Goal: Use online tool/utility: Utilize a website feature to perform a specific function

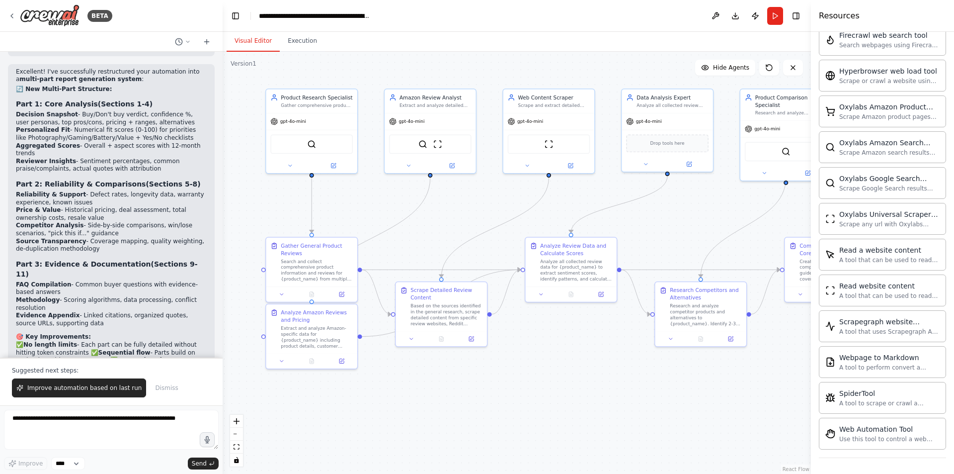
drag, startPoint x: 608, startPoint y: 173, endPoint x: 954, endPoint y: 212, distance: 347.6
click at [954, 212] on div "BETA Hello! I'm the CrewAI assistant. What kind of automation do you want to bu…" at bounding box center [477, 237] width 954 height 474
click at [713, 16] on button at bounding box center [716, 16] width 16 height 18
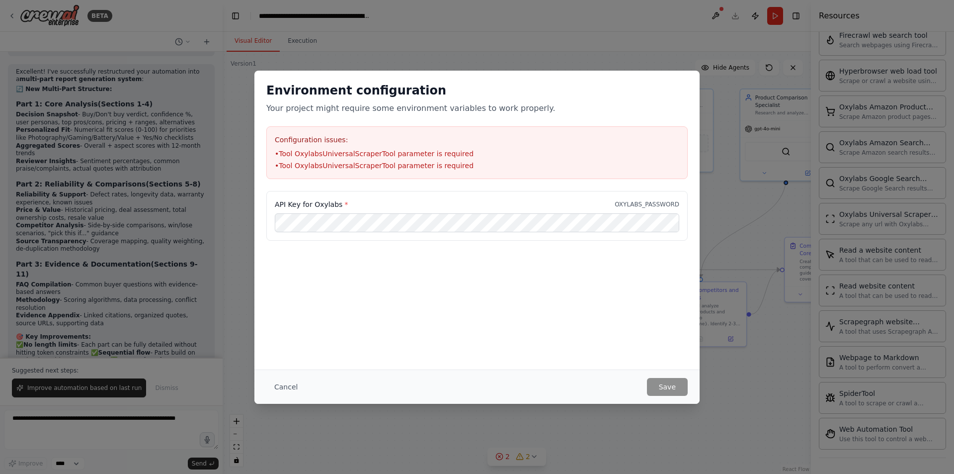
click at [527, 309] on div "Environment configuration Your project might require some environment variables…" at bounding box center [476, 220] width 445 height 299
click at [579, 271] on div "API Key for Oxylabs * OXYLABS_PASSWORD" at bounding box center [476, 240] width 445 height 99
click at [635, 325] on div "Environment configuration Your project might require some environment variables…" at bounding box center [476, 220] width 445 height 299
click at [663, 387] on button "Save" at bounding box center [667, 387] width 41 height 18
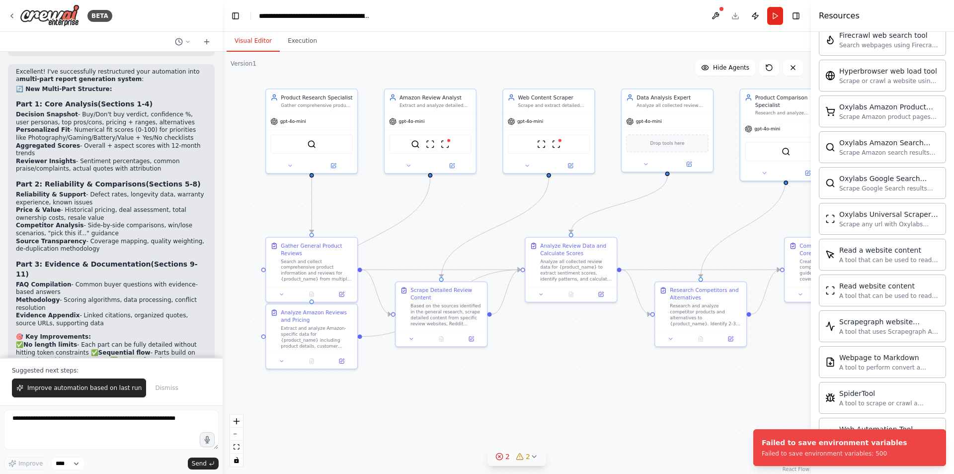
click at [505, 458] on div "2" at bounding box center [502, 456] width 14 height 10
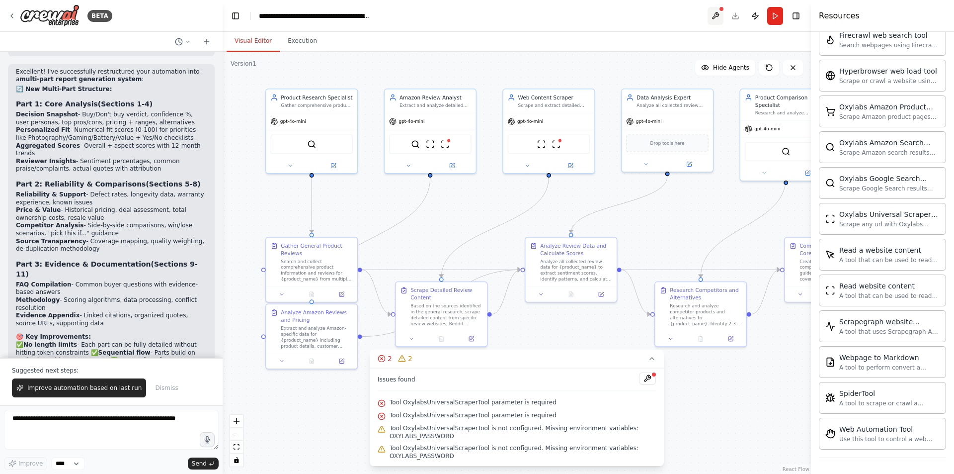
click at [713, 14] on button at bounding box center [716, 16] width 16 height 18
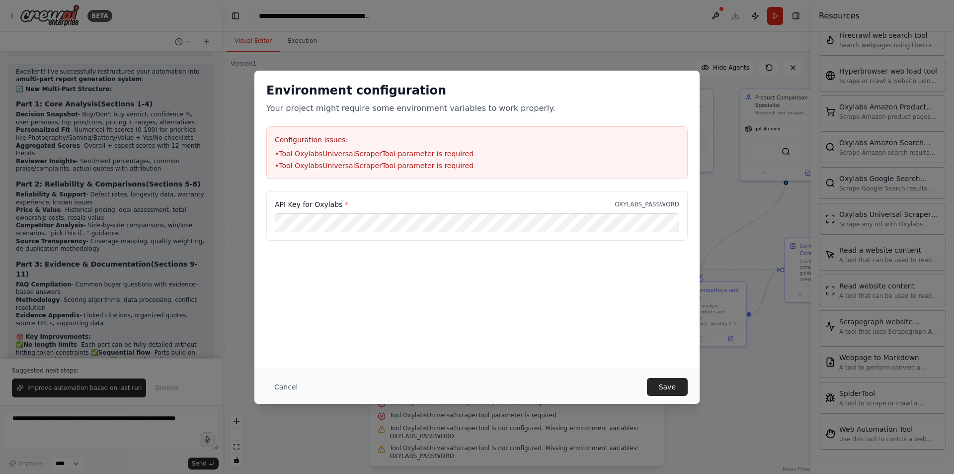
type input "**********"
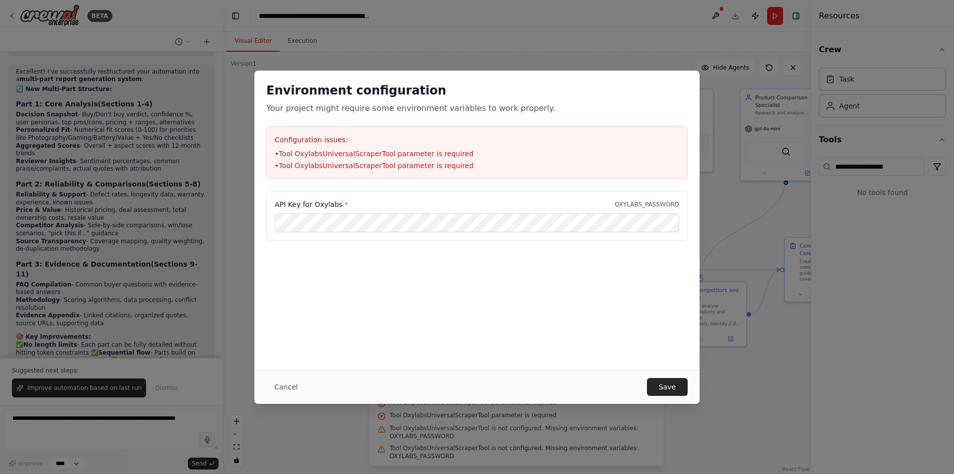
click at [542, 298] on div "Environment configuration Your project might require some environment variables…" at bounding box center [476, 220] width 445 height 299
click at [359, 156] on li "• Tool OxylabsUniversalScraperTool parameter is required" at bounding box center [477, 154] width 405 height 10
click at [402, 166] on li "• Tool OxylabsUniversalScraperTool parameter is required" at bounding box center [477, 166] width 405 height 10
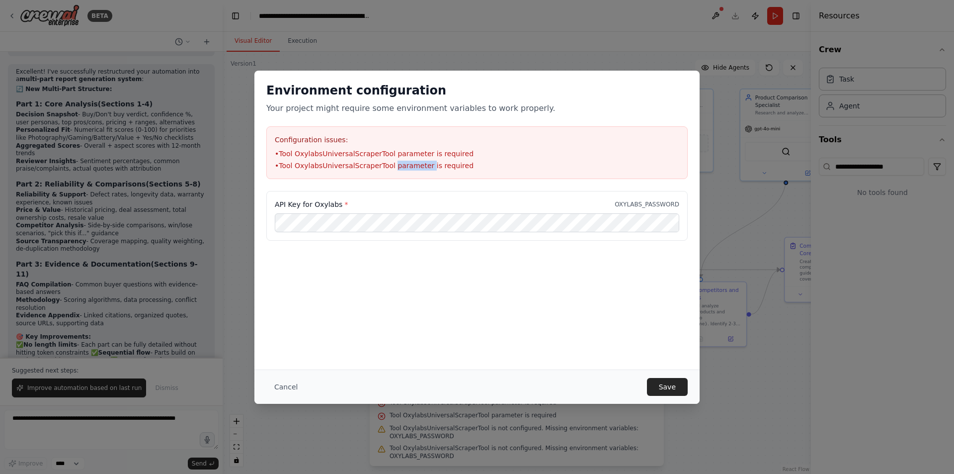
click at [402, 166] on li "• Tool OxylabsUniversalScraperTool parameter is required" at bounding box center [477, 166] width 405 height 10
click at [288, 390] on button "Cancel" at bounding box center [285, 387] width 39 height 18
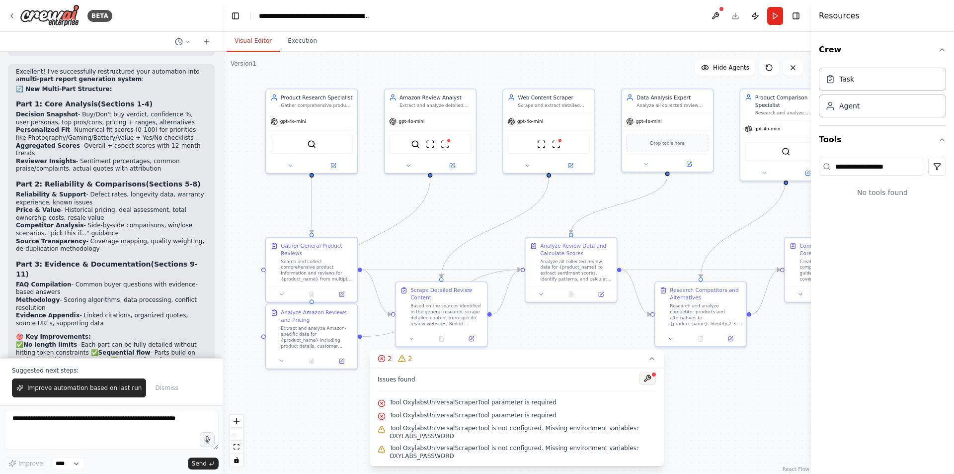
click at [649, 375] on button at bounding box center [647, 378] width 17 height 12
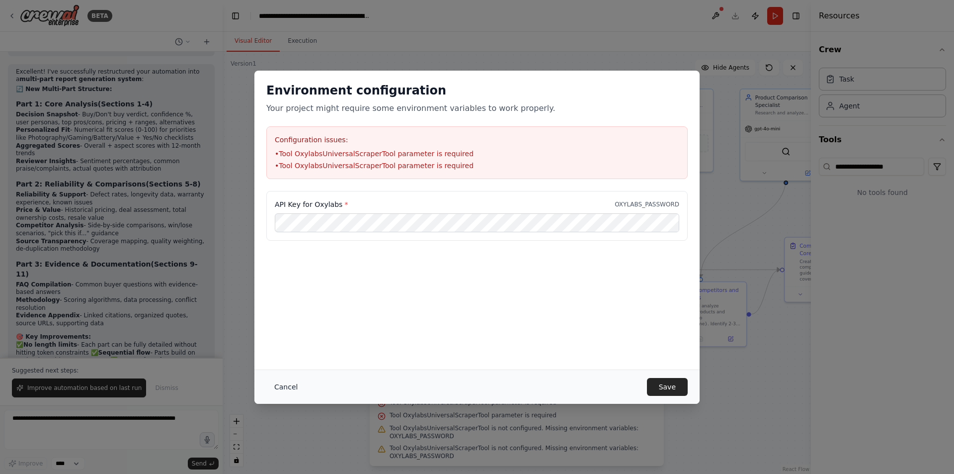
click at [283, 389] on button "Cancel" at bounding box center [285, 387] width 39 height 18
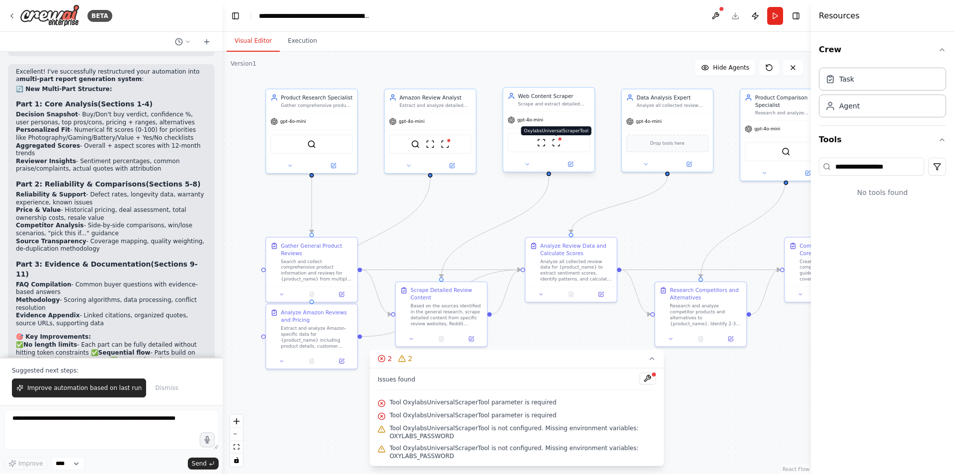
click at [559, 145] on img at bounding box center [556, 142] width 9 height 9
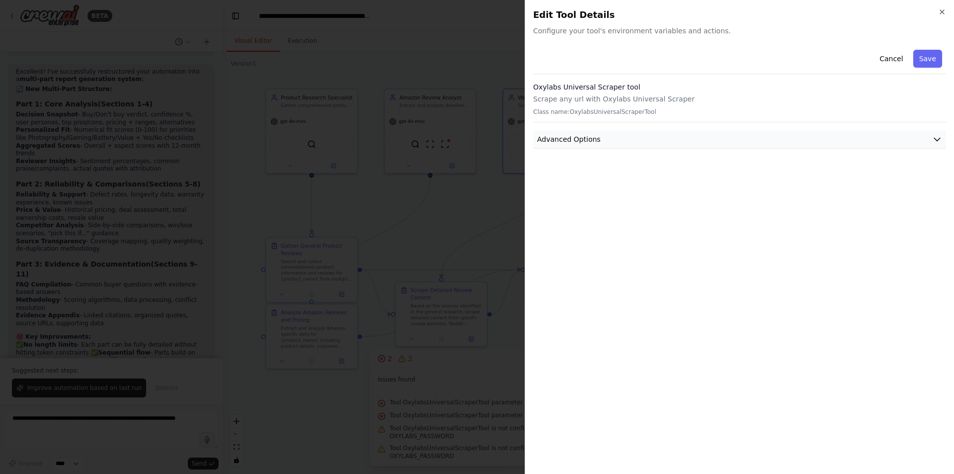
click at [606, 135] on button "Advanced Options" at bounding box center [739, 139] width 413 height 18
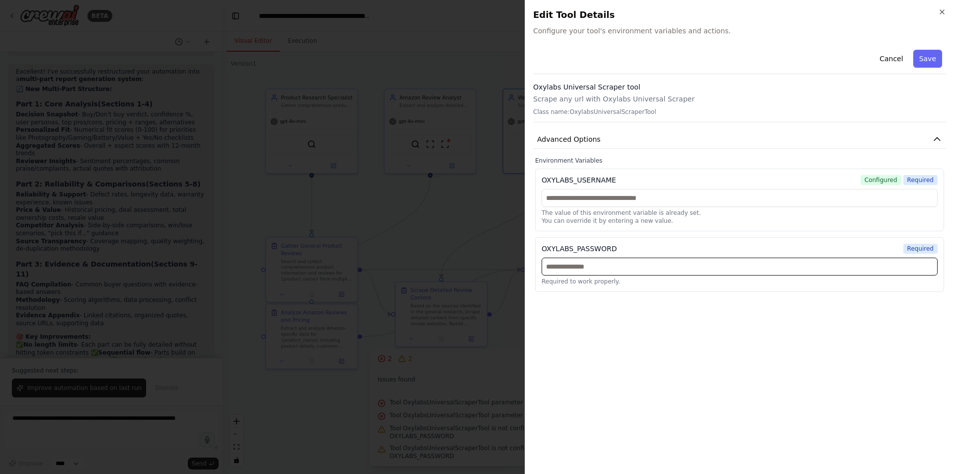
click at [607, 265] on input "text" at bounding box center [740, 266] width 396 height 18
click at [604, 267] on input "text" at bounding box center [740, 266] width 396 height 18
type input "*********"
click at [927, 58] on button "Save" at bounding box center [927, 59] width 29 height 18
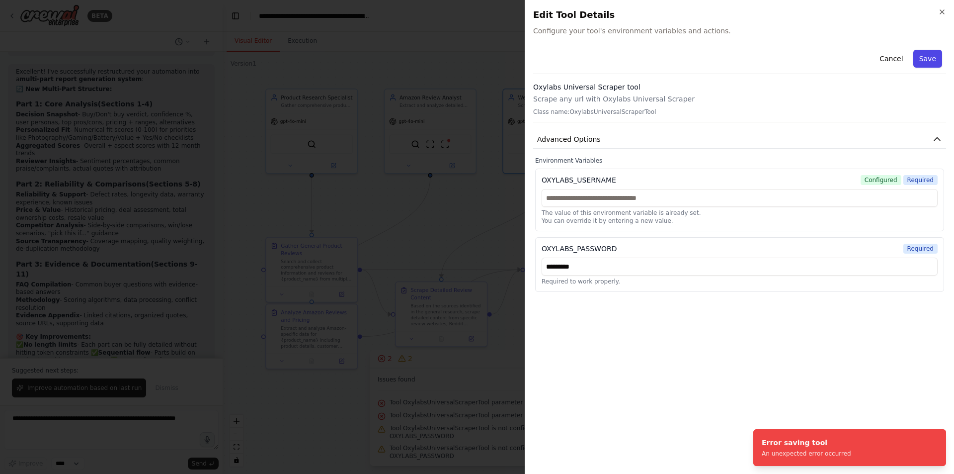
click at [927, 58] on button "Save" at bounding box center [927, 59] width 29 height 18
click at [942, 15] on icon "button" at bounding box center [942, 12] width 8 height 8
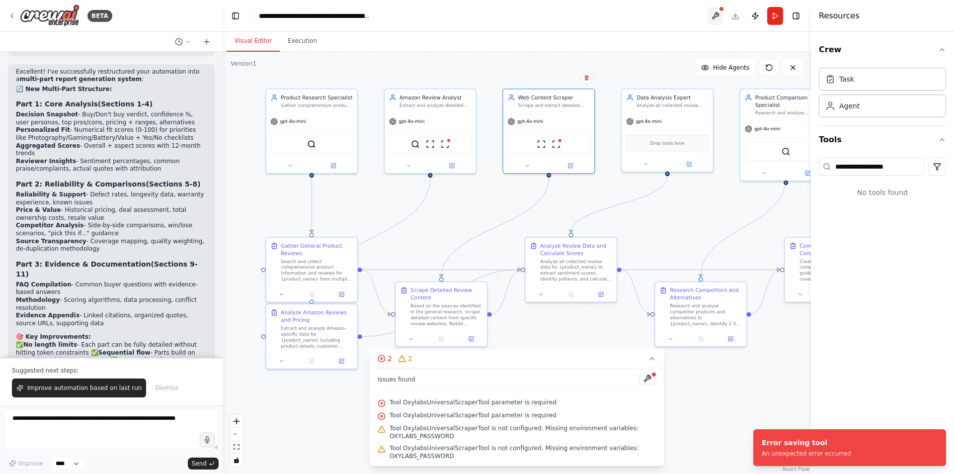
click at [714, 16] on button at bounding box center [716, 16] width 16 height 18
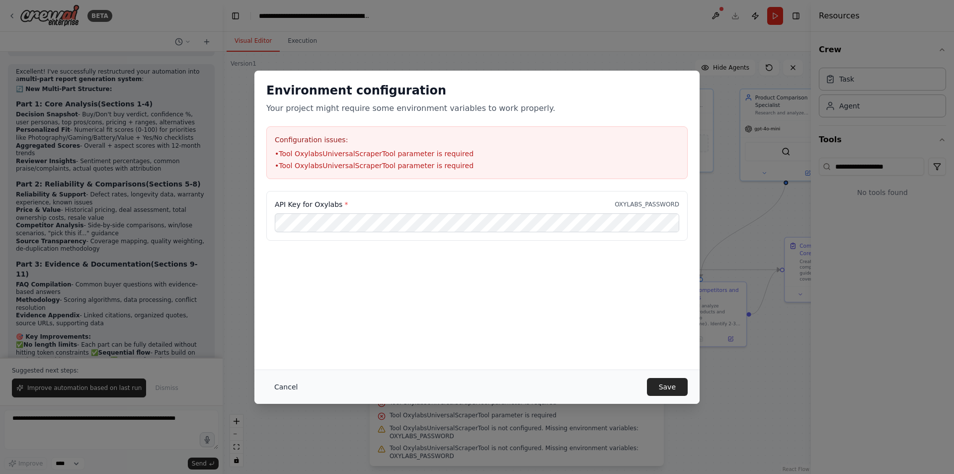
click at [281, 384] on button "Cancel" at bounding box center [285, 387] width 39 height 18
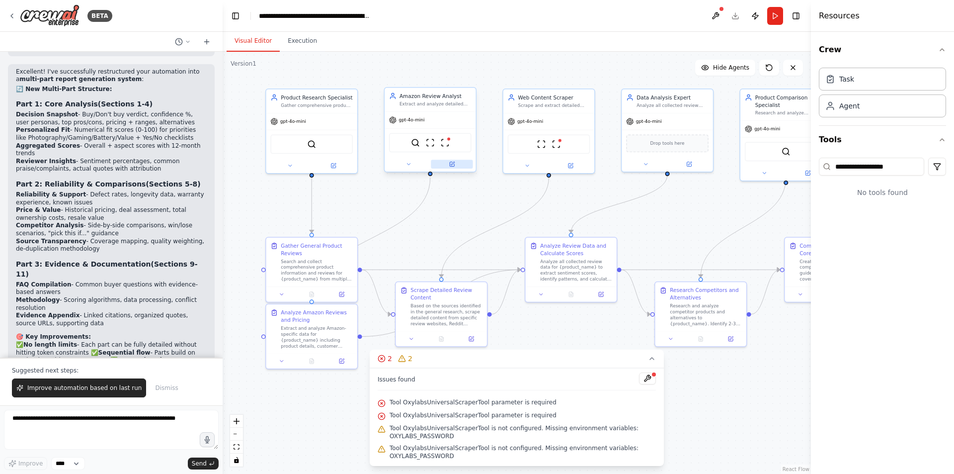
click at [449, 167] on icon at bounding box center [452, 164] width 6 height 6
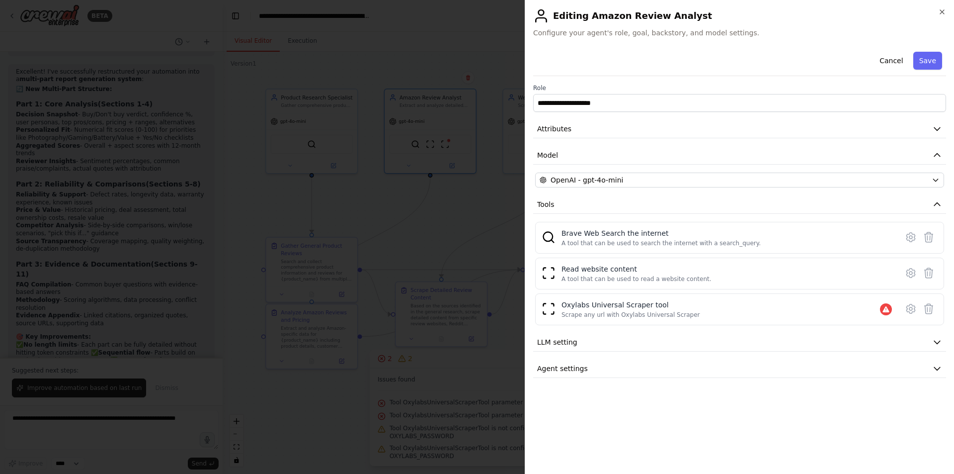
click at [940, 16] on h2 "Editing Amazon Review Analyst" at bounding box center [739, 16] width 413 height 16
click at [942, 10] on icon "button" at bounding box center [942, 12] width 8 height 8
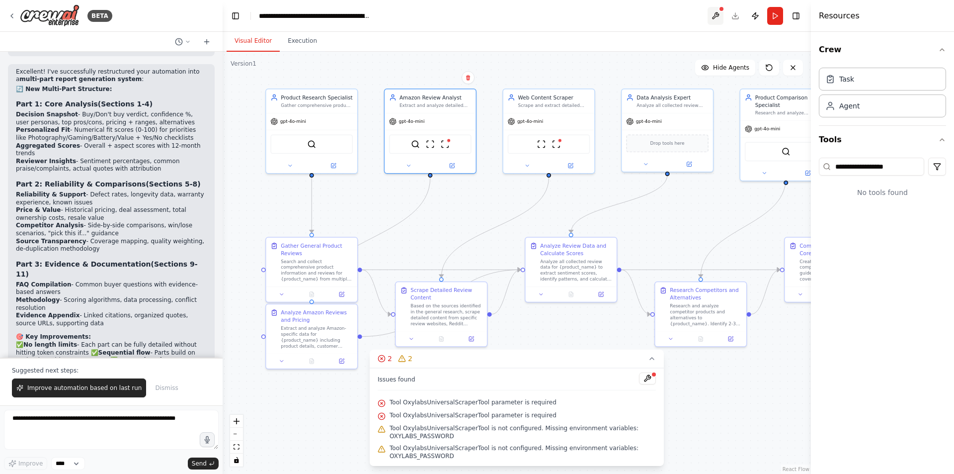
click at [711, 17] on button at bounding box center [716, 16] width 16 height 18
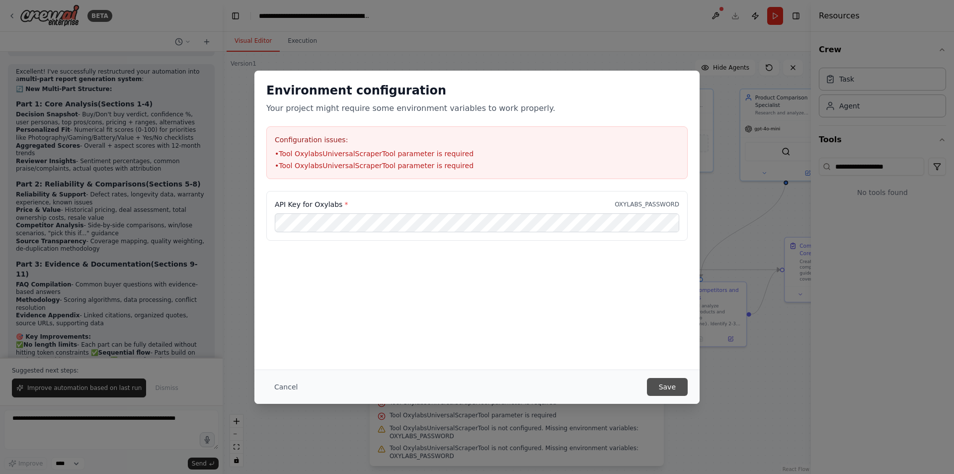
click at [670, 379] on button "Save" at bounding box center [667, 387] width 41 height 18
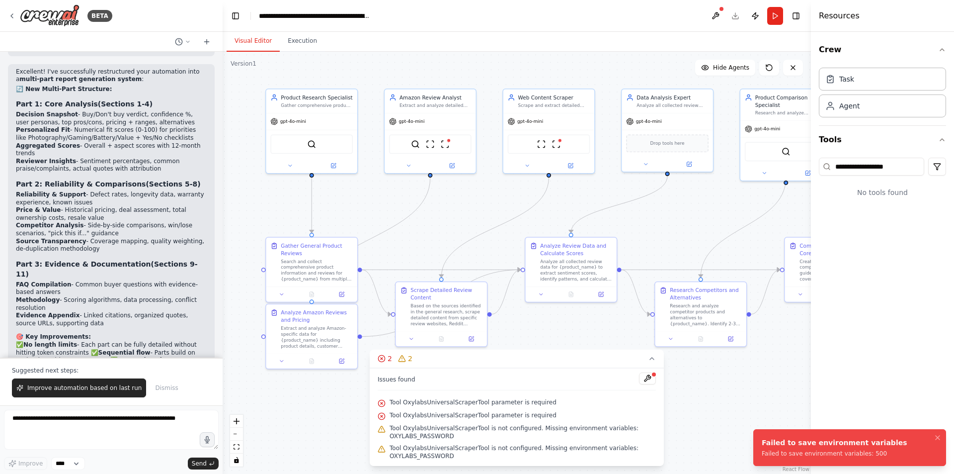
click at [817, 454] on div "Failed to save environment variables: 500" at bounding box center [835, 453] width 146 height 8
click at [445, 143] on img at bounding box center [445, 142] width 9 height 9
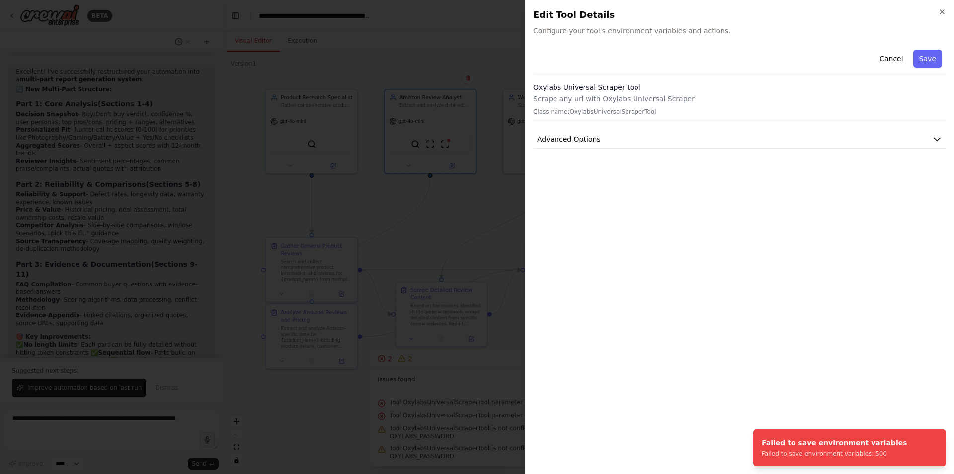
click at [476, 213] on div at bounding box center [477, 237] width 954 height 474
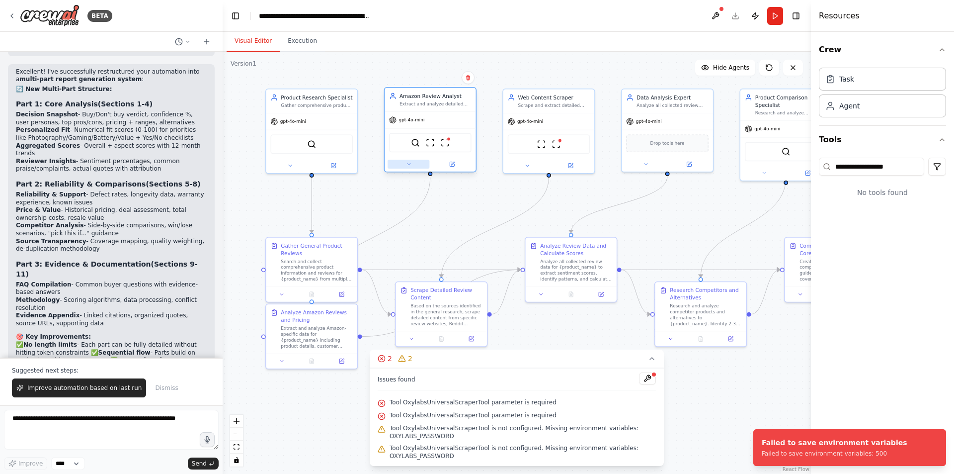
click at [416, 162] on button at bounding box center [409, 164] width 42 height 9
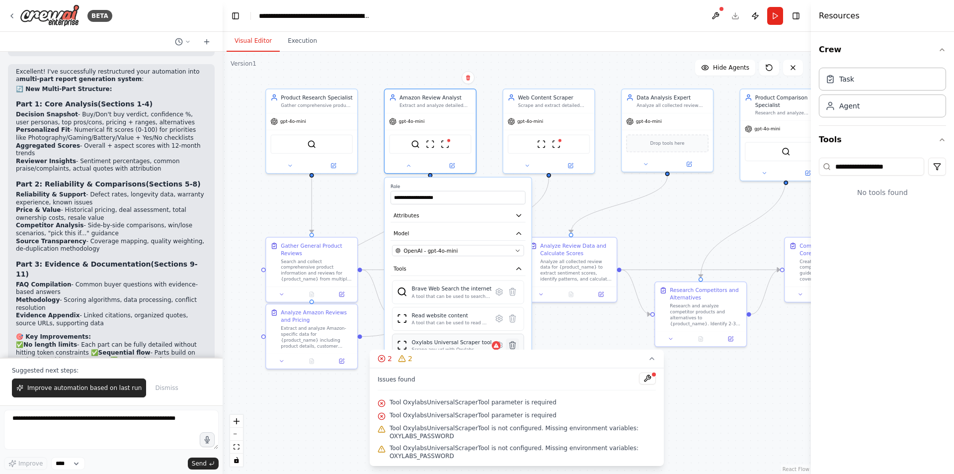
click at [513, 343] on icon at bounding box center [512, 344] width 6 height 7
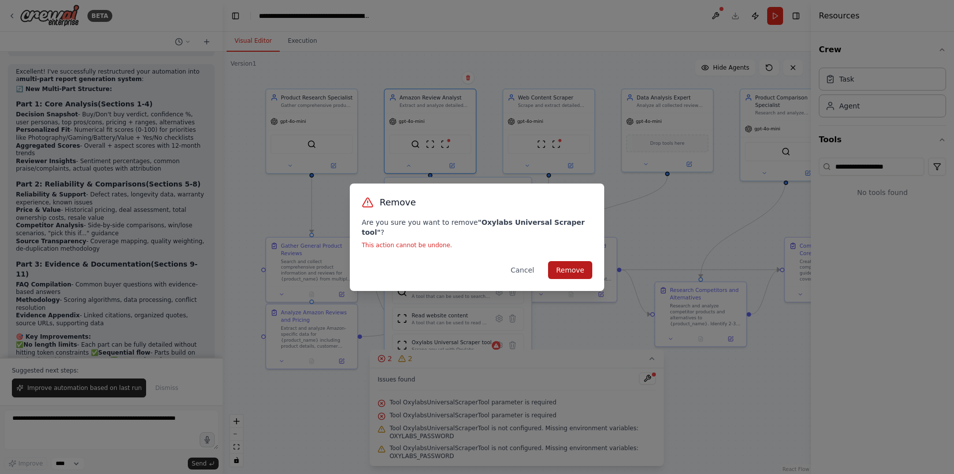
click at [582, 263] on button "Remove" at bounding box center [570, 270] width 44 height 18
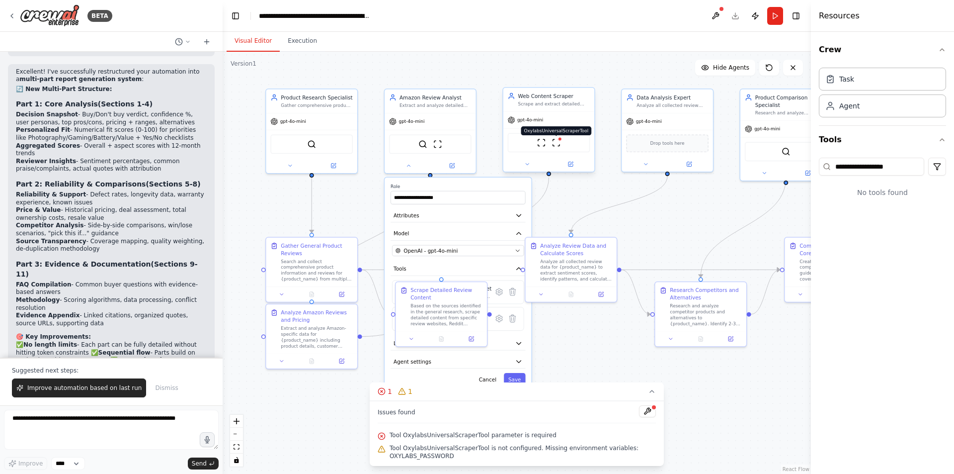
click at [560, 145] on img at bounding box center [556, 142] width 9 height 9
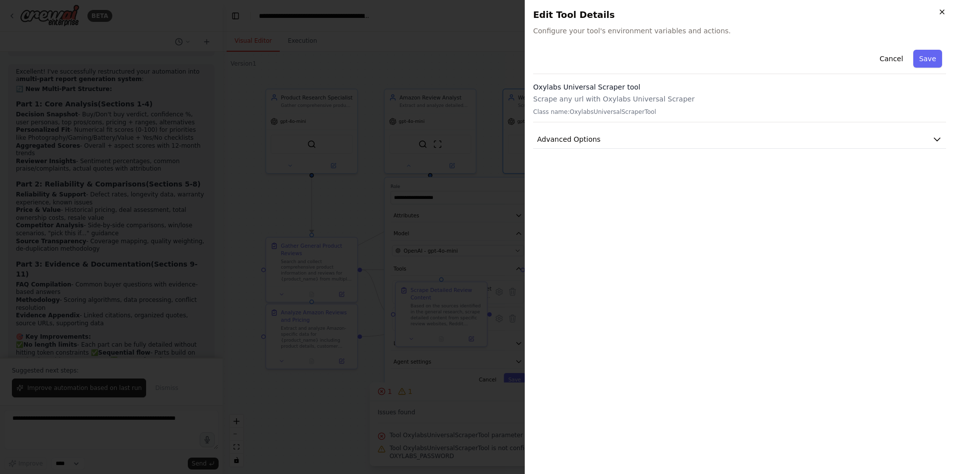
click at [942, 10] on icon "button" at bounding box center [942, 12] width 8 height 8
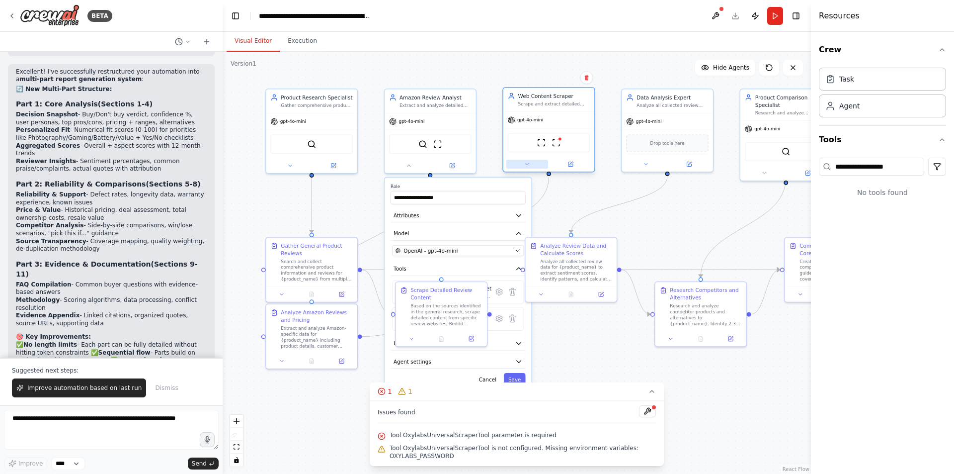
click at [532, 167] on button at bounding box center [527, 164] width 42 height 9
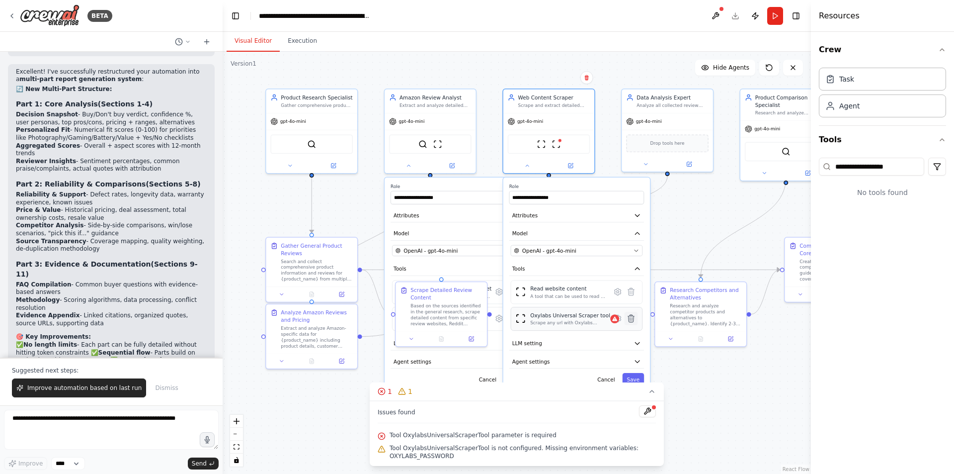
click at [632, 321] on icon at bounding box center [631, 318] width 6 height 7
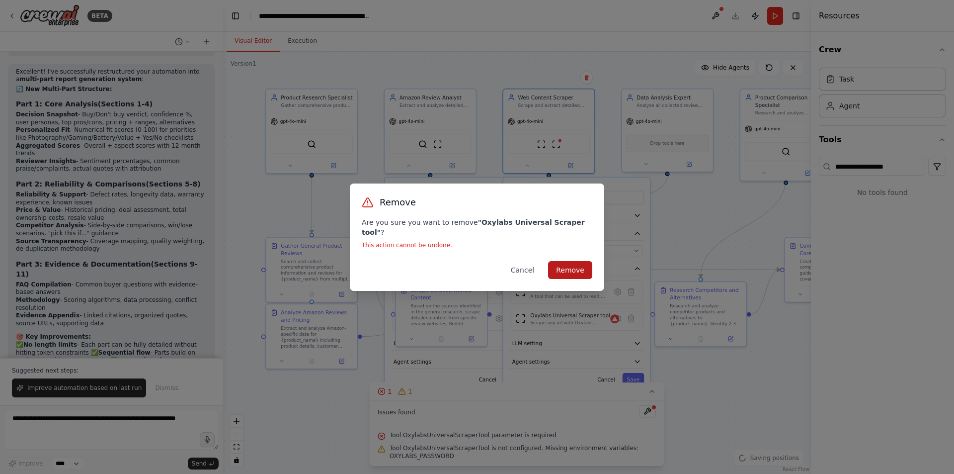
click at [564, 264] on button "Remove" at bounding box center [570, 270] width 44 height 18
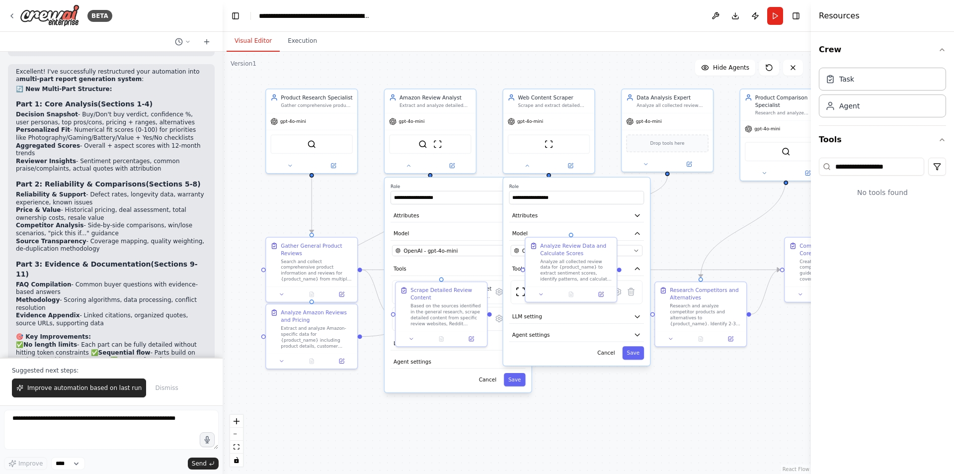
click at [728, 407] on div ".deletable-edge-delete-btn { width: 20px; height: 20px; border: 0px solid #ffff…" at bounding box center [517, 263] width 588 height 422
click at [528, 168] on button at bounding box center [527, 164] width 42 height 9
click at [410, 167] on icon at bounding box center [409, 164] width 6 height 6
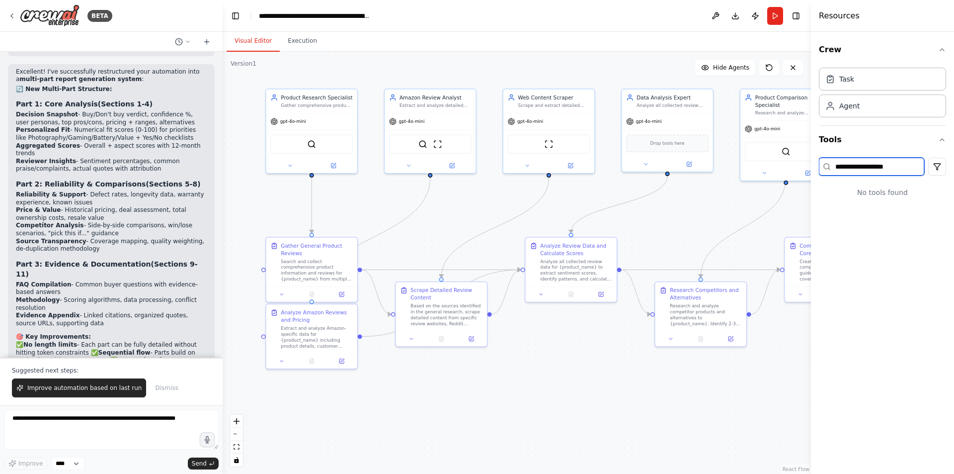
click at [912, 169] on input "**********" at bounding box center [871, 167] width 105 height 18
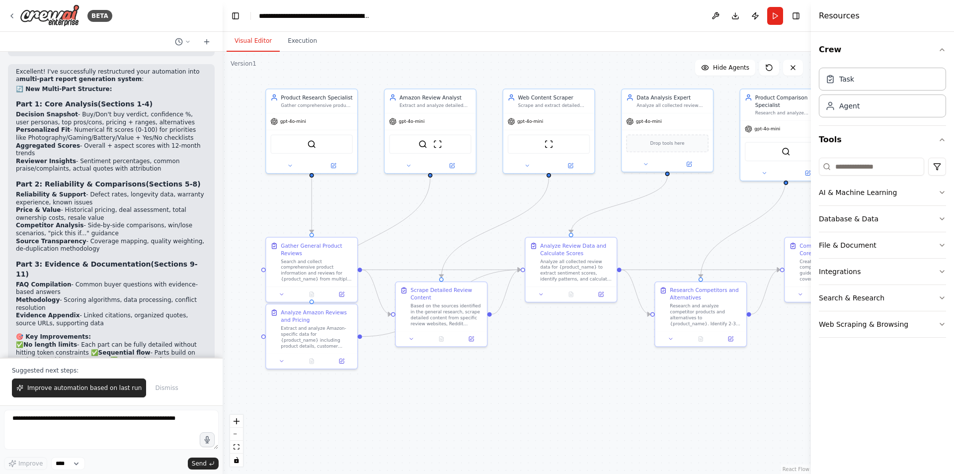
click at [867, 371] on div "Crew Task Agent Tools AI & Machine Learning Database & Data File & Document Int…" at bounding box center [882, 253] width 143 height 442
click at [891, 328] on div "Web Scraping & Browsing" at bounding box center [863, 324] width 89 height 10
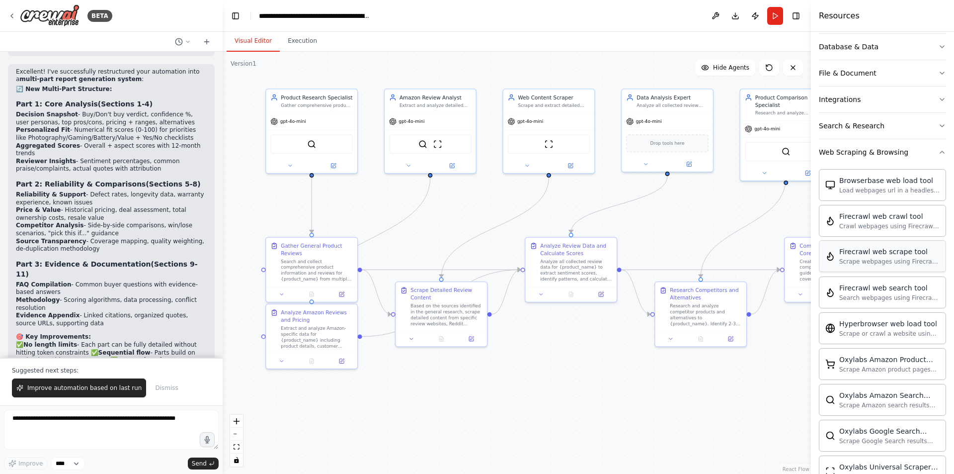
scroll to position [171, 0]
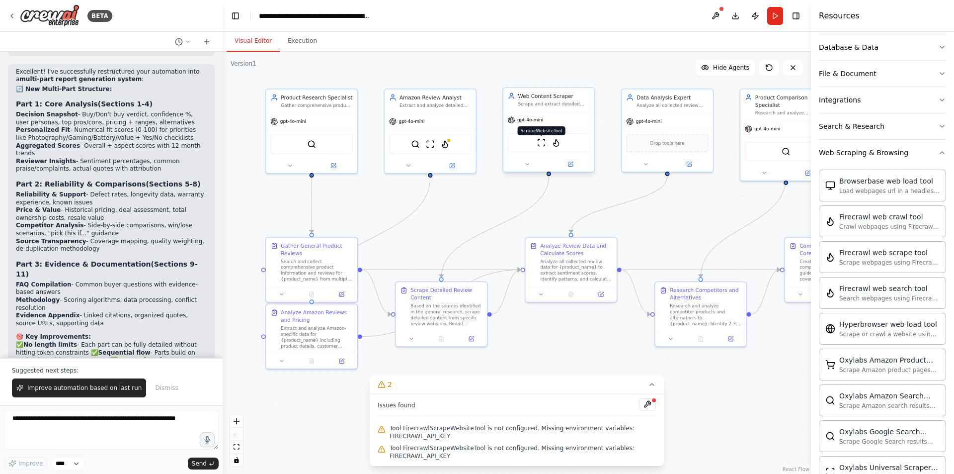
click at [541, 146] on img at bounding box center [541, 142] width 9 height 9
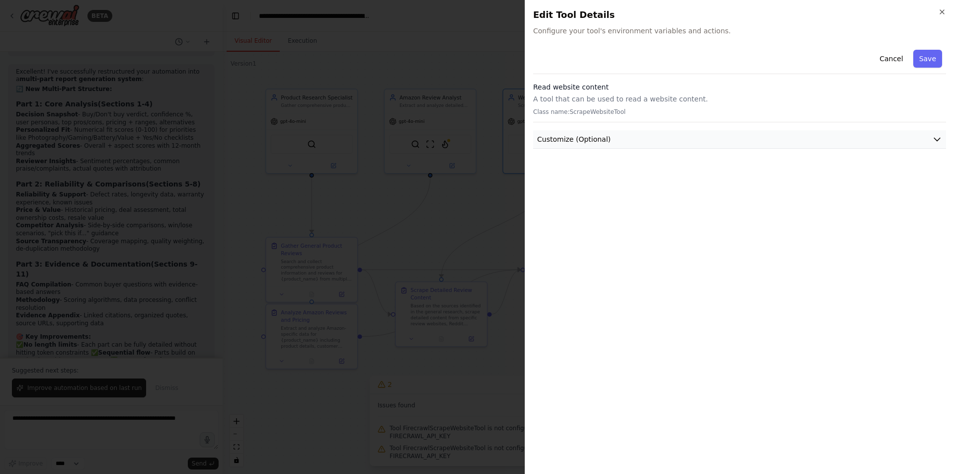
click at [618, 137] on button "Customize (Optional)" at bounding box center [739, 139] width 413 height 18
click at [894, 60] on button "Cancel" at bounding box center [891, 59] width 35 height 18
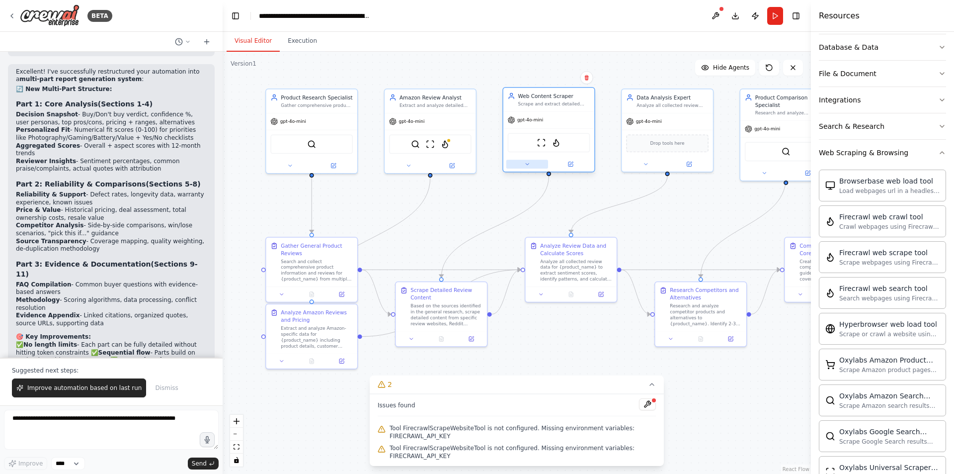
click at [529, 164] on icon at bounding box center [527, 164] width 6 height 6
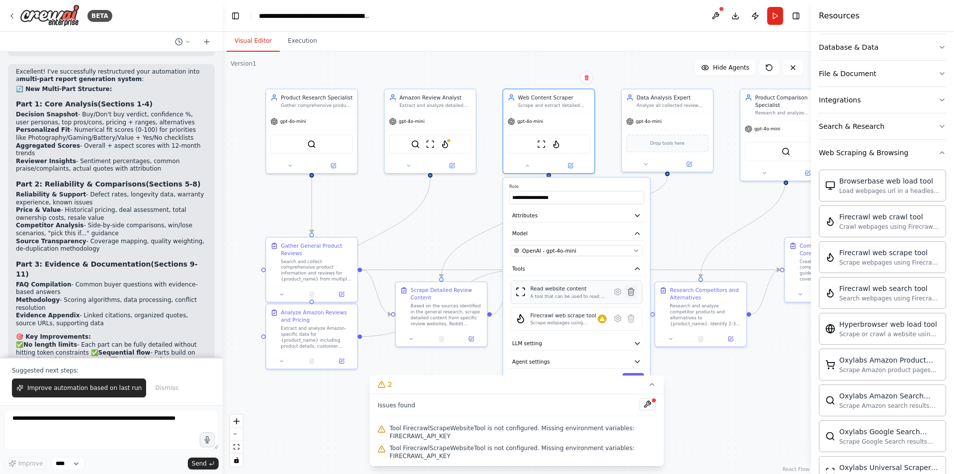
click at [630, 294] on icon at bounding box center [631, 291] width 6 height 7
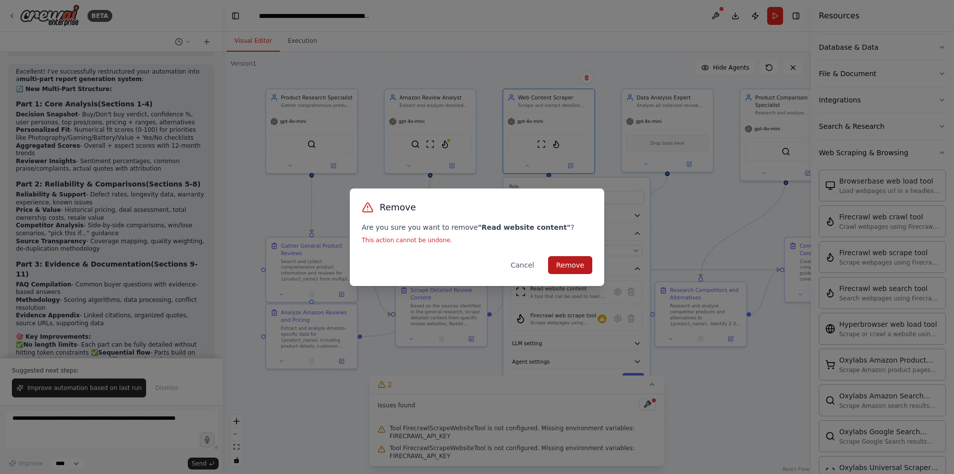
click at [570, 263] on button "Remove" at bounding box center [570, 265] width 44 height 18
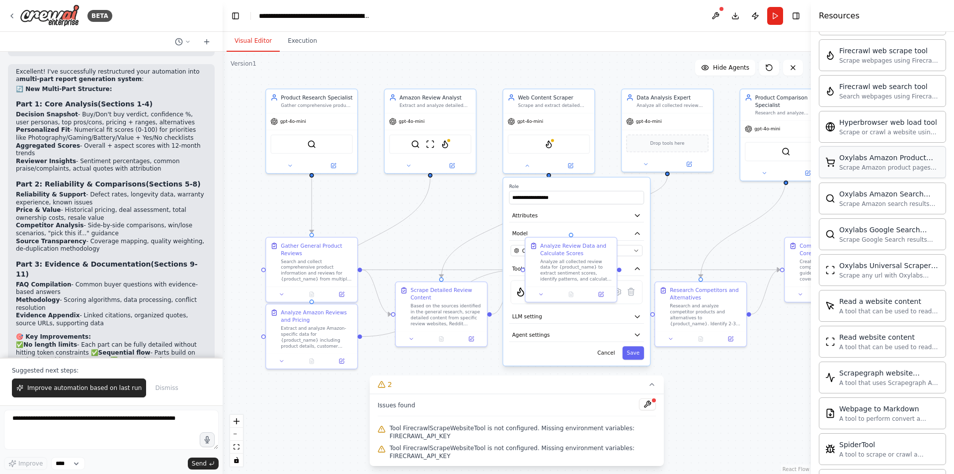
scroll to position [373, 0]
click at [413, 163] on button at bounding box center [409, 164] width 42 height 9
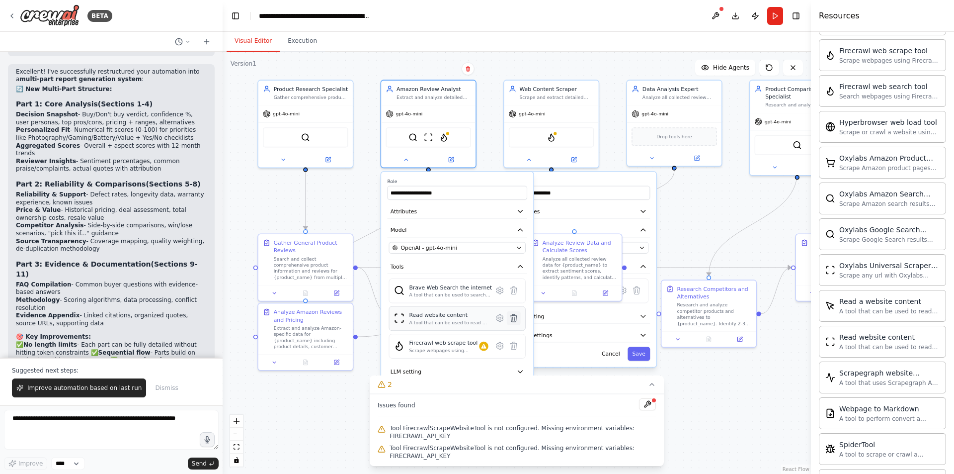
click at [515, 317] on icon at bounding box center [513, 317] width 6 height 7
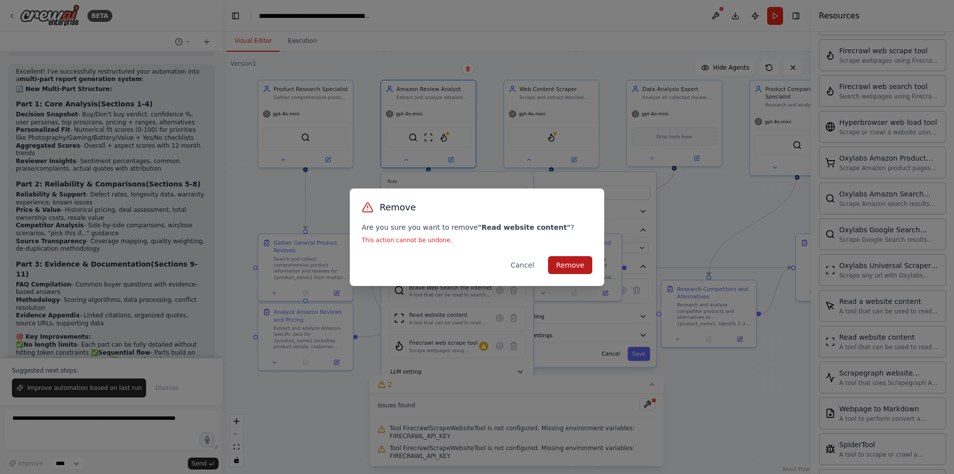
click at [577, 260] on button "Remove" at bounding box center [570, 265] width 44 height 18
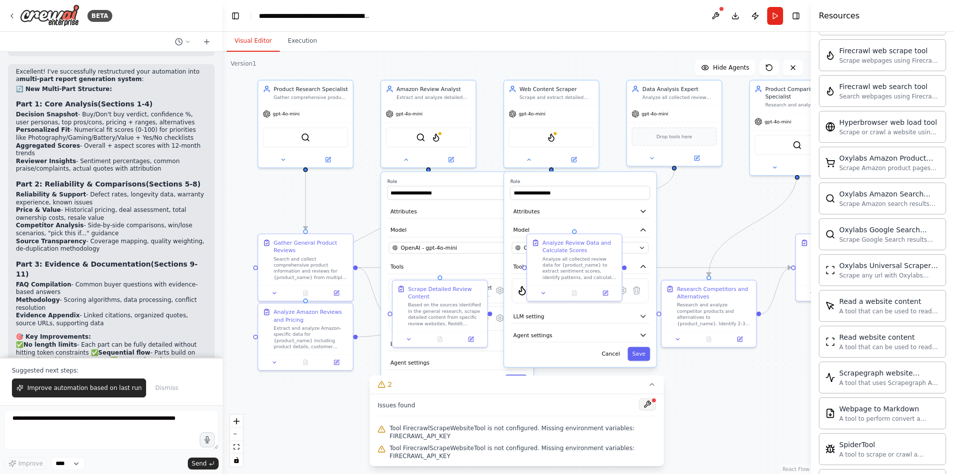
click at [648, 405] on button at bounding box center [647, 404] width 17 height 12
type input "**********"
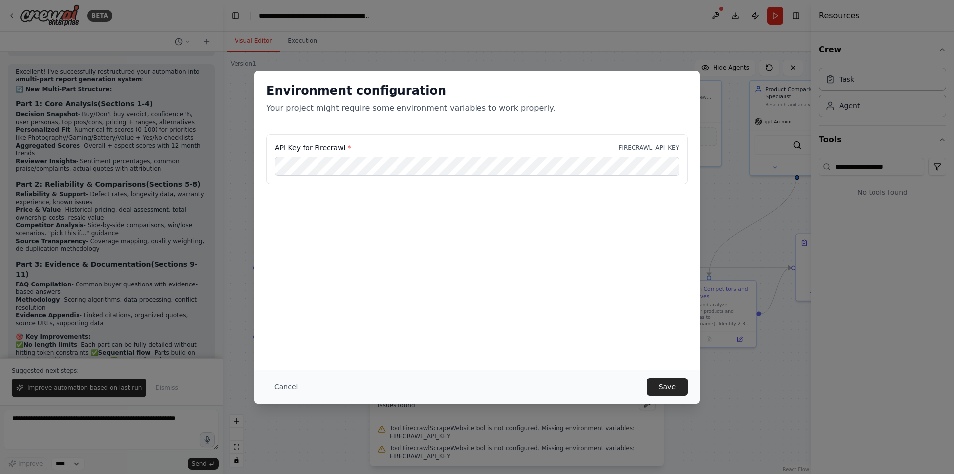
scroll to position [0, 0]
click at [548, 286] on div "Environment configuration Your project might require some environment variables…" at bounding box center [476, 220] width 445 height 299
click at [667, 385] on button "Save" at bounding box center [667, 387] width 41 height 18
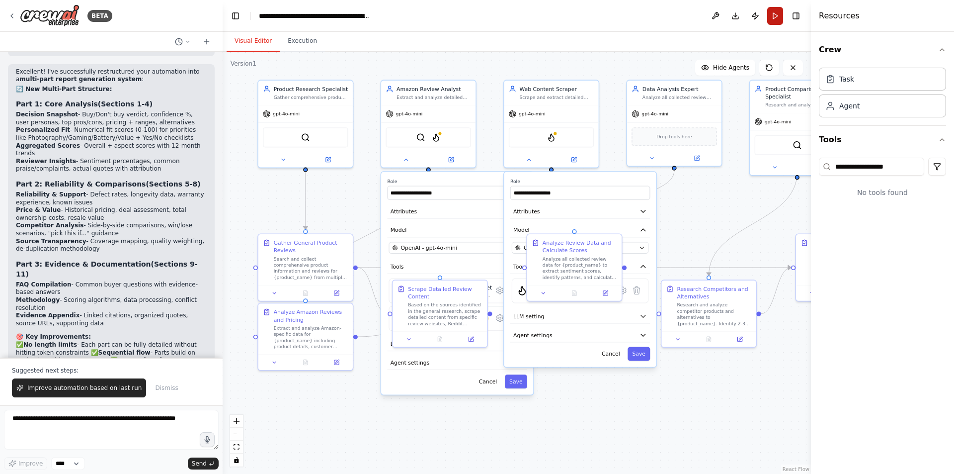
click at [776, 10] on button "Run" at bounding box center [775, 16] width 16 height 18
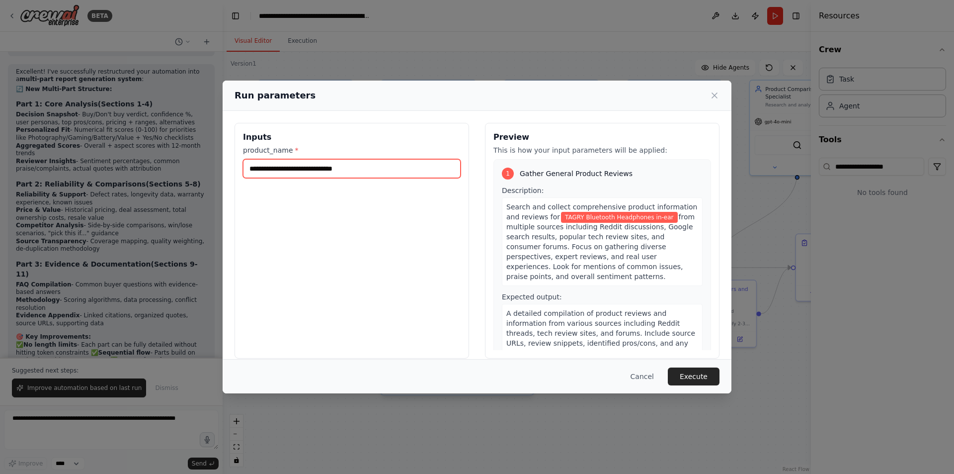
click at [398, 177] on input "**********" at bounding box center [352, 168] width 218 height 19
type input "**********"
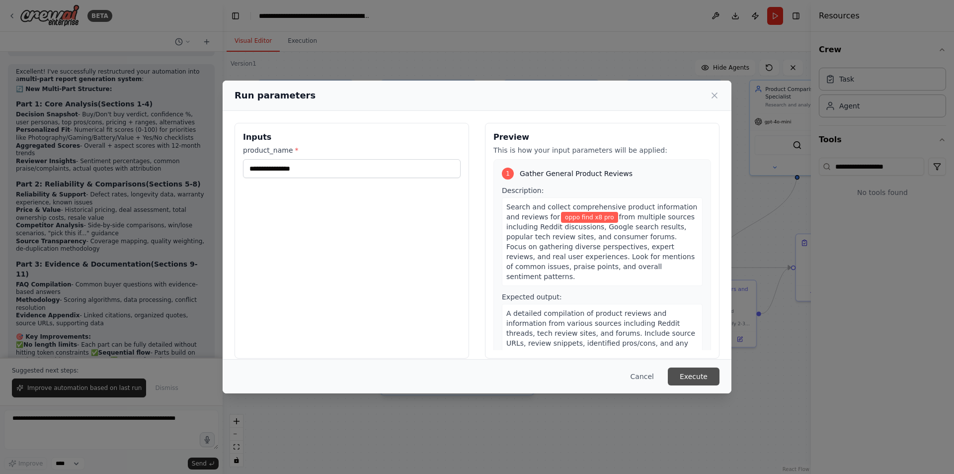
click at [698, 382] on button "Execute" at bounding box center [694, 376] width 52 height 18
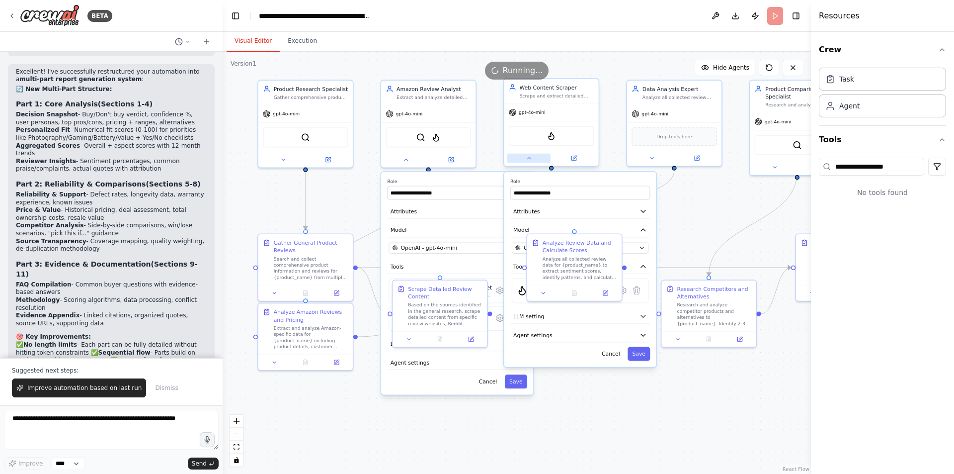
click at [521, 159] on button at bounding box center [528, 158] width 43 height 9
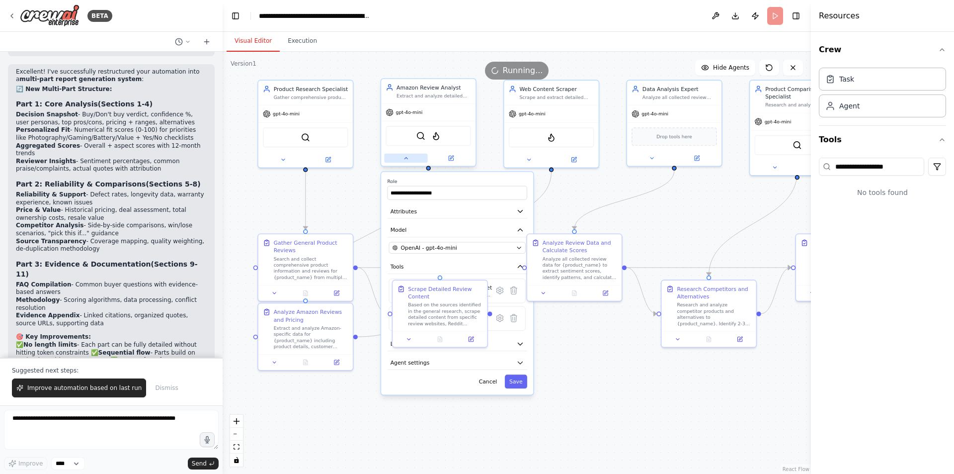
click at [408, 160] on icon at bounding box center [406, 158] width 6 height 6
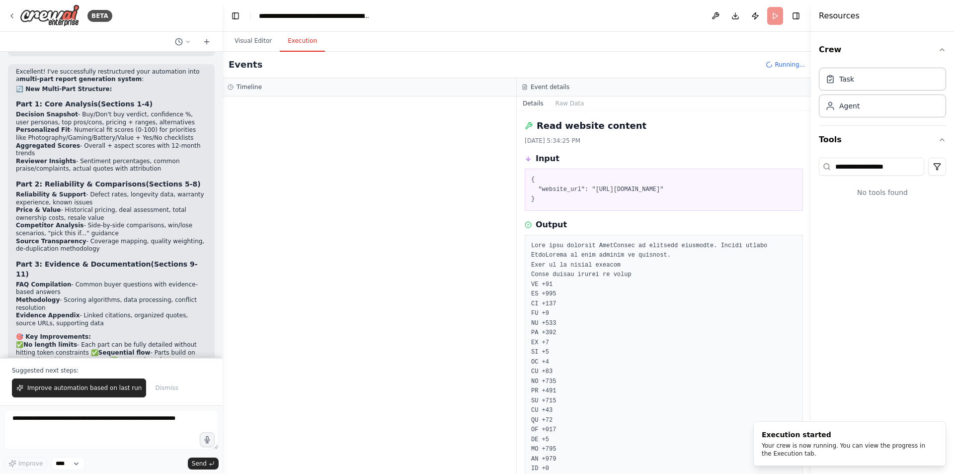
click at [300, 36] on button "Execution" at bounding box center [302, 41] width 45 height 21
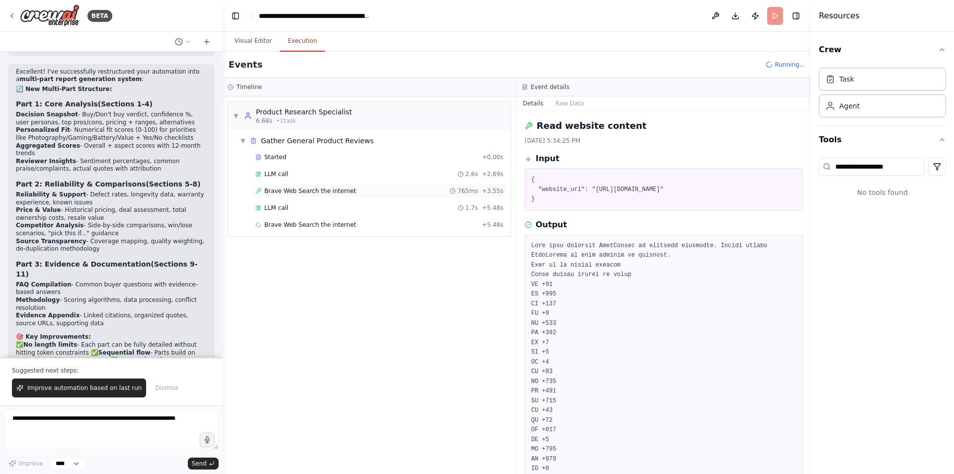
click at [318, 189] on span "Brave Web Search the internet" at bounding box center [310, 191] width 92 height 8
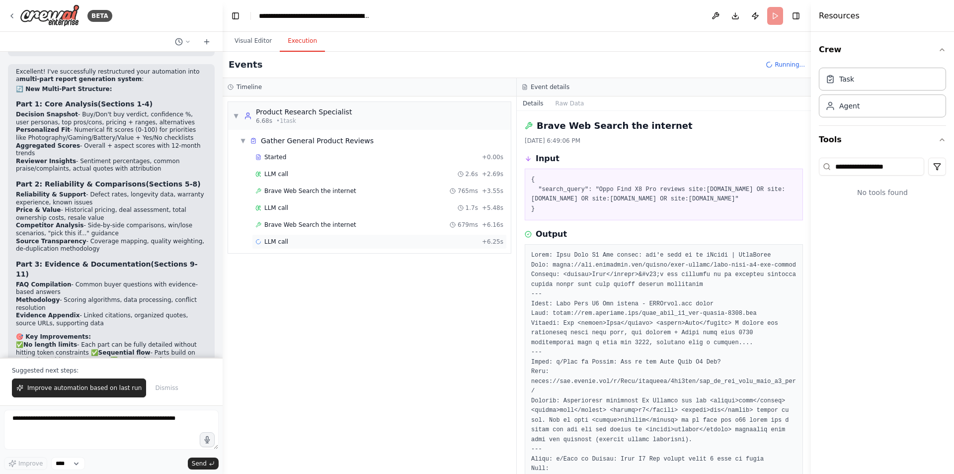
click at [317, 239] on div "LLM call + 6.25s" at bounding box center [379, 242] width 248 height 8
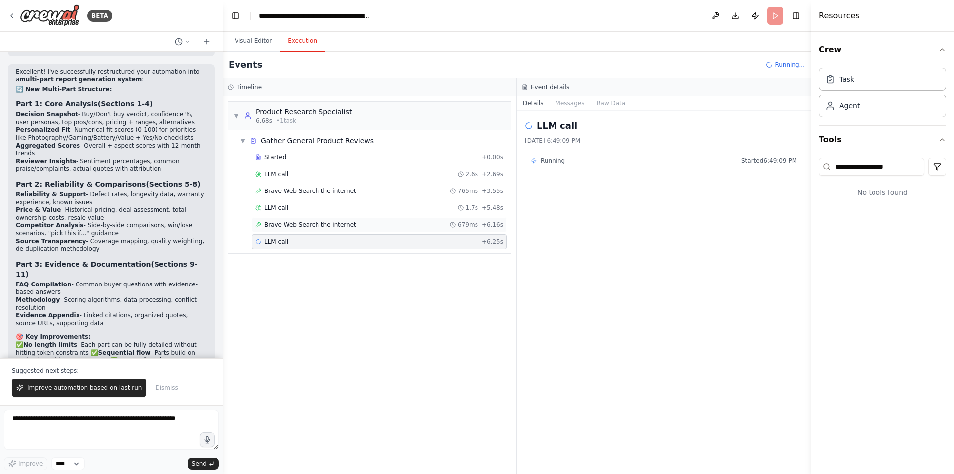
click at [330, 222] on span "Brave Web Search the internet" at bounding box center [310, 225] width 92 height 8
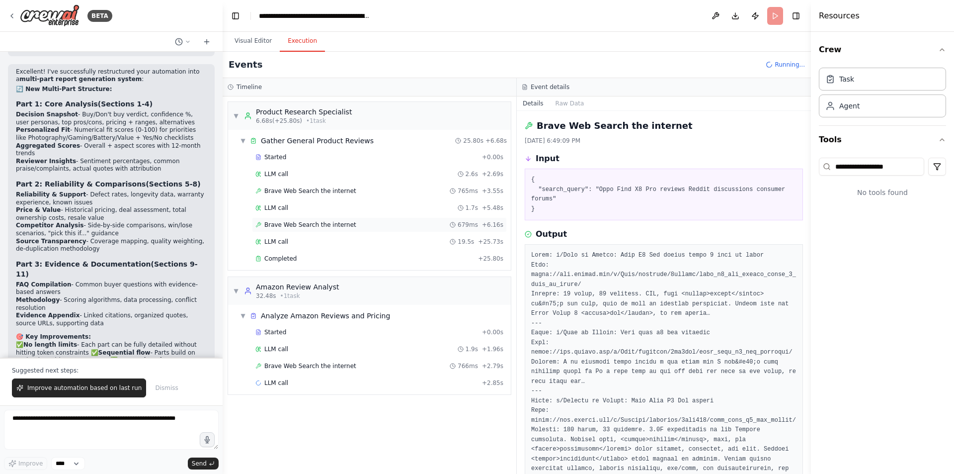
click at [337, 227] on span "Brave Web Search the internet" at bounding box center [310, 225] width 92 height 8
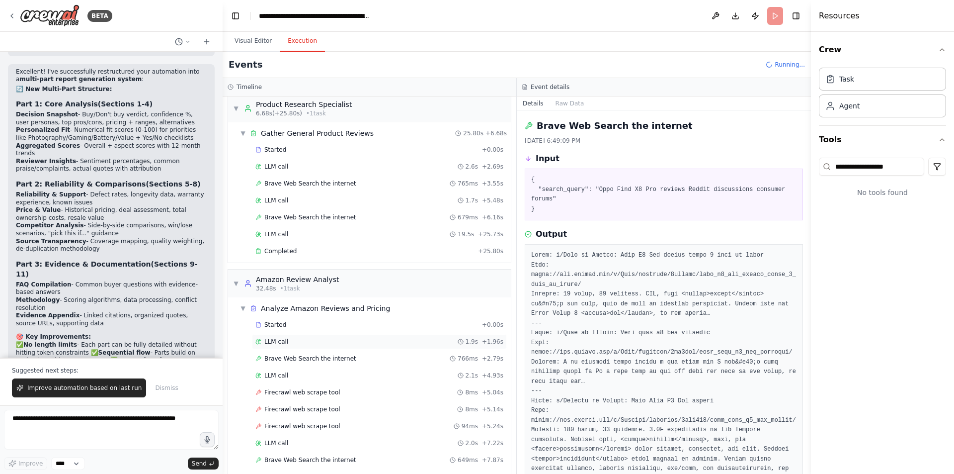
scroll to position [36, 0]
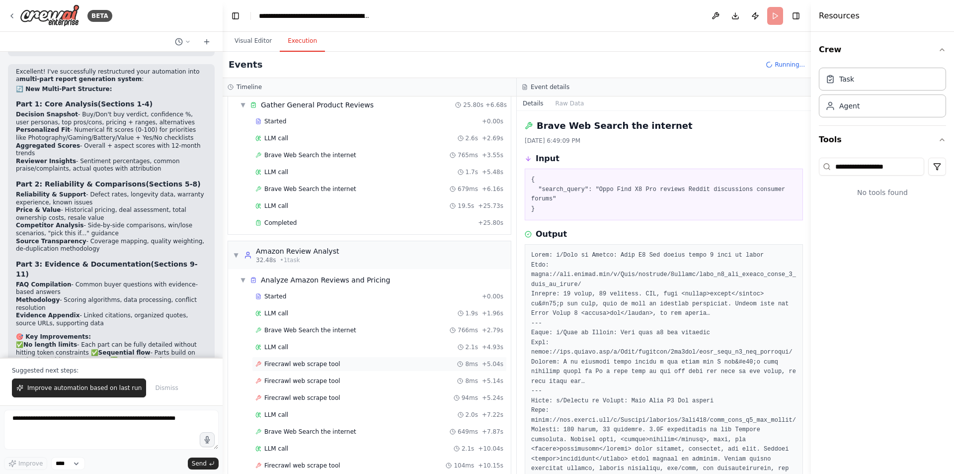
click at [339, 362] on div "Firecrawl web scrape tool 8ms + 5.04s" at bounding box center [379, 364] width 248 height 8
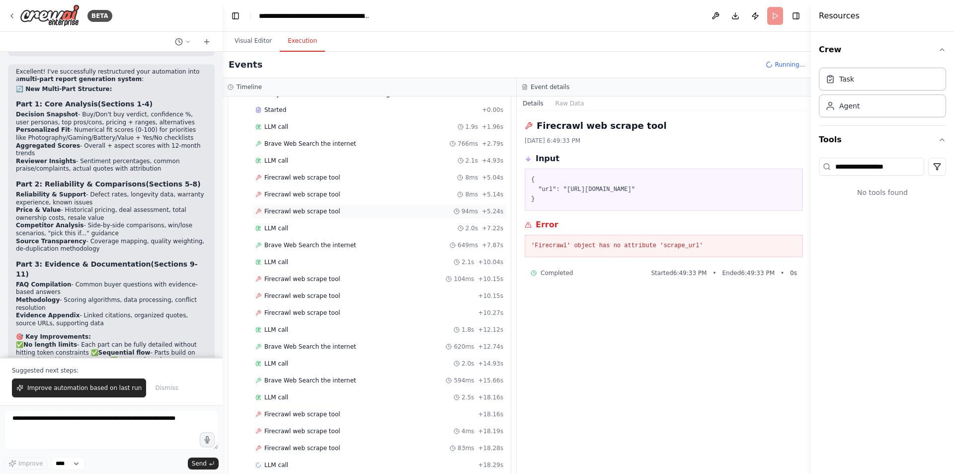
scroll to position [233, 0]
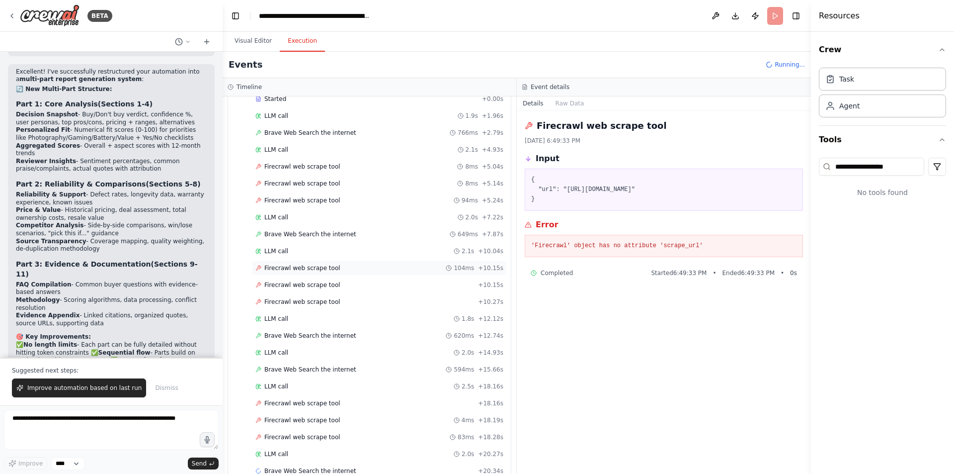
click at [334, 269] on div "Firecrawl web scrape tool 104ms + 10.15s" at bounding box center [379, 268] width 248 height 8
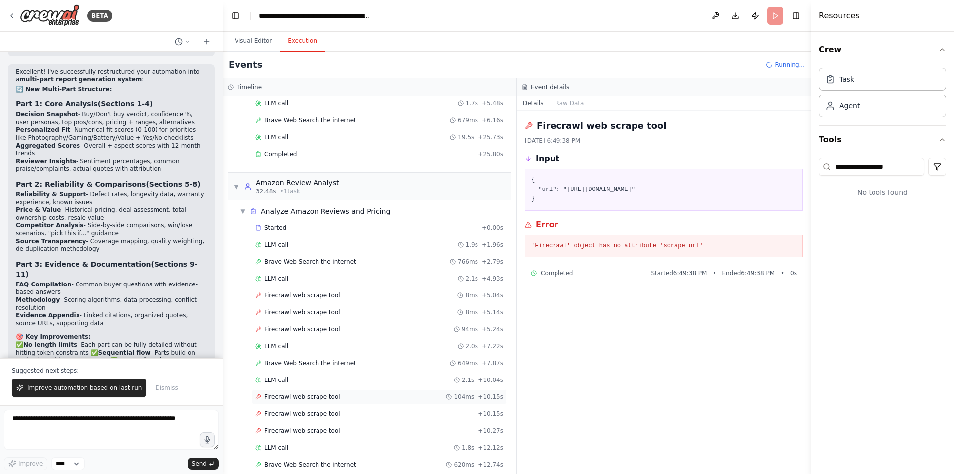
scroll to position [270, 0]
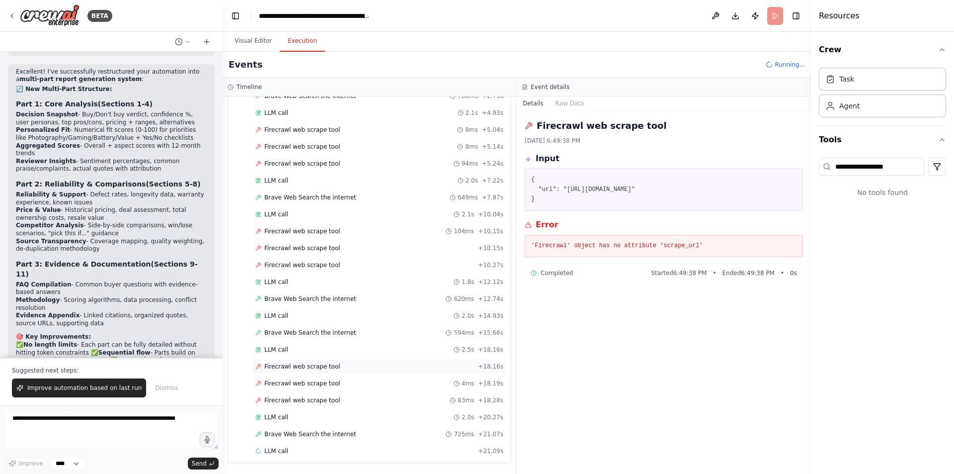
click at [326, 368] on span "Firecrawl web scrape tool" at bounding box center [302, 366] width 76 height 8
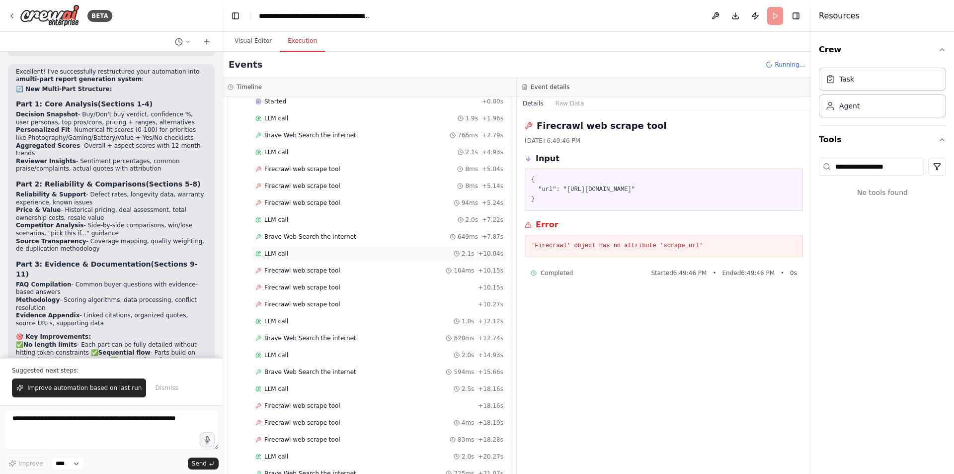
scroll to position [223, 0]
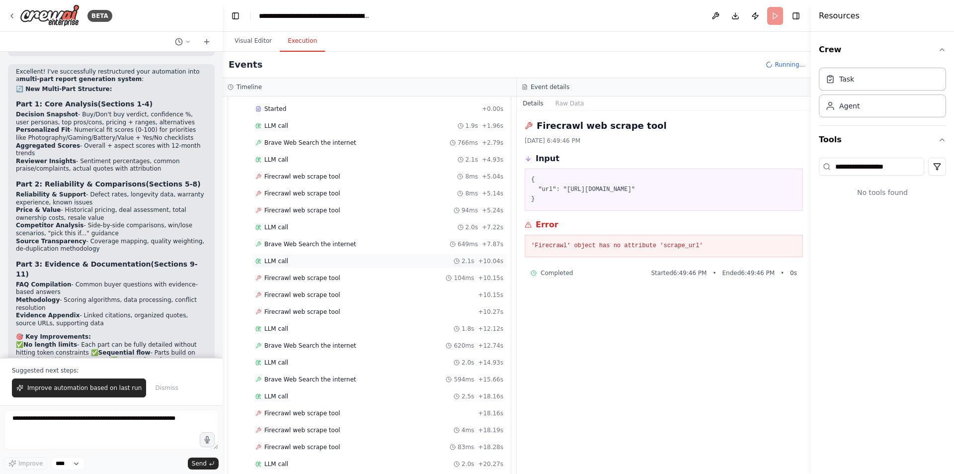
click at [312, 263] on div "LLM call 2.1s + 10.04s" at bounding box center [379, 261] width 248 height 8
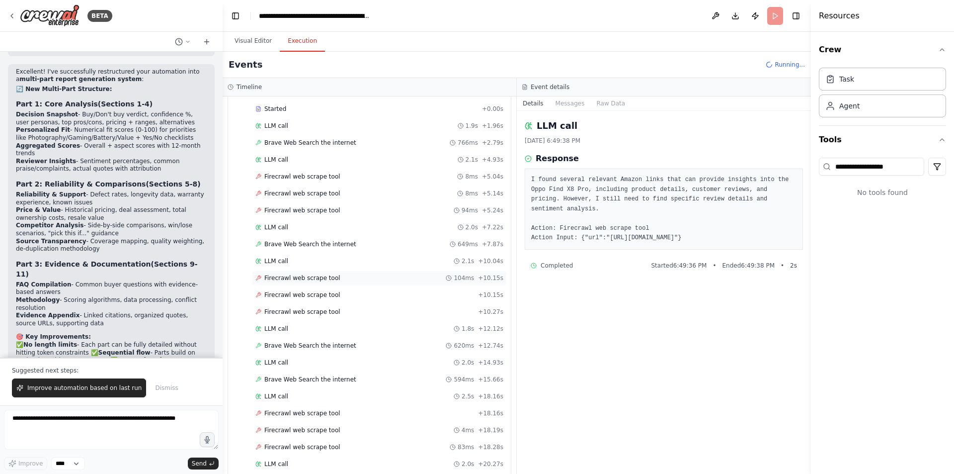
click at [345, 282] on div "Firecrawl web scrape tool 104ms + 10.15s" at bounding box center [379, 277] width 255 height 15
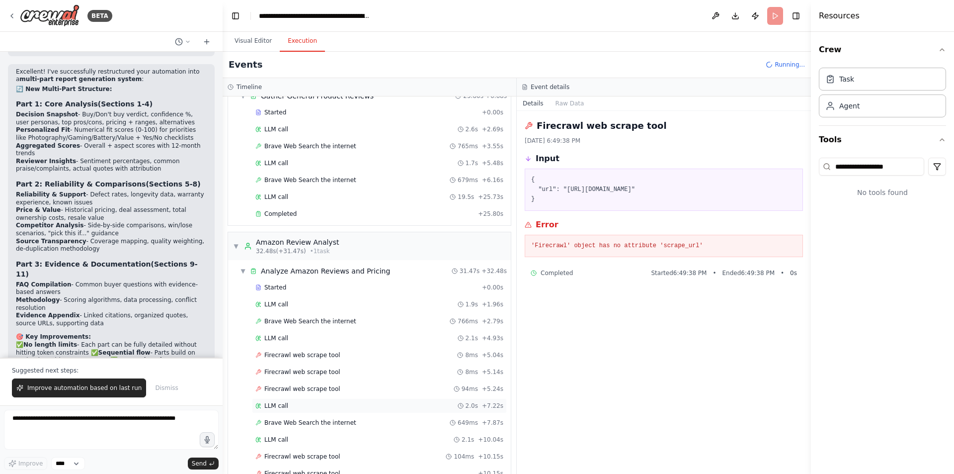
scroll to position [44, 0]
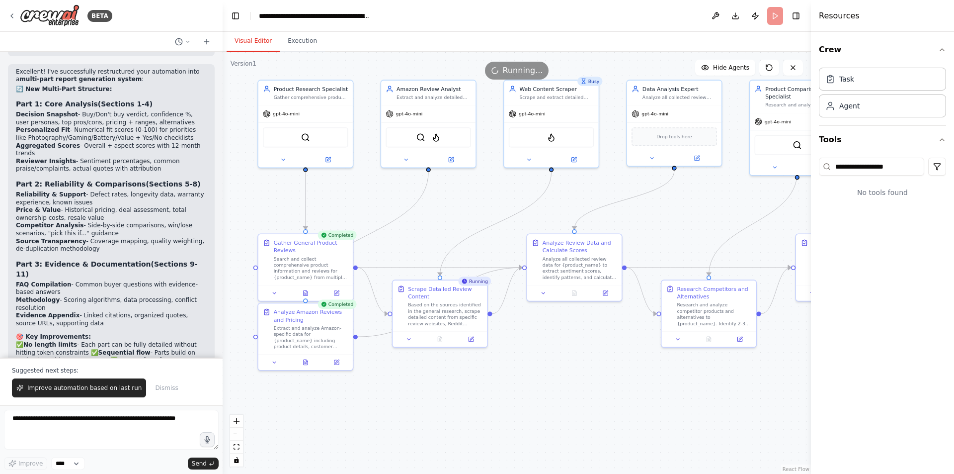
click at [253, 42] on button "Visual Editor" at bounding box center [253, 41] width 53 height 21
click at [401, 160] on button at bounding box center [405, 158] width 43 height 9
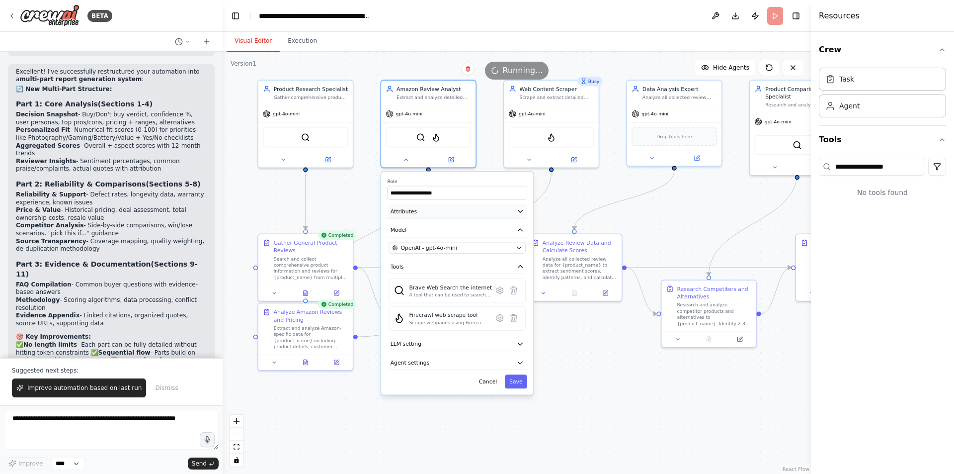
click at [486, 207] on button "Attributes" at bounding box center [457, 211] width 140 height 14
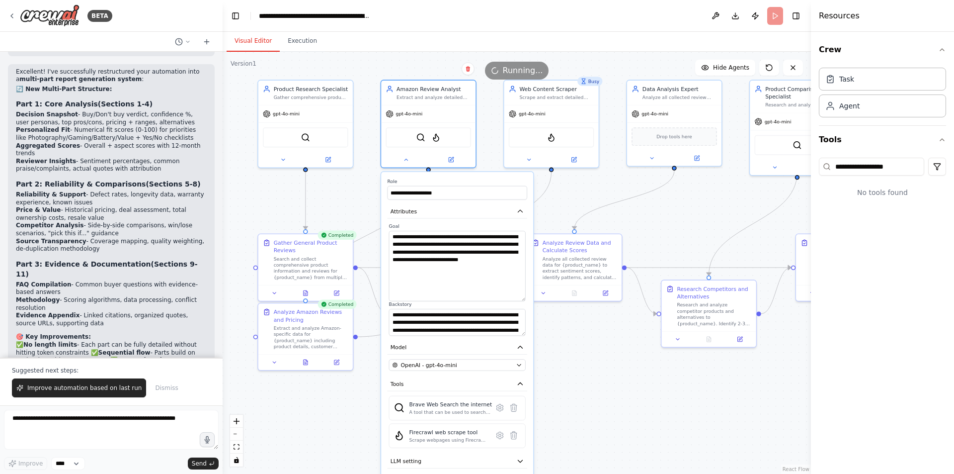
drag, startPoint x: 521, startPoint y: 254, endPoint x: 522, endPoint y: 298, distance: 43.7
click at [522, 298] on textarea "**********" at bounding box center [457, 266] width 137 height 70
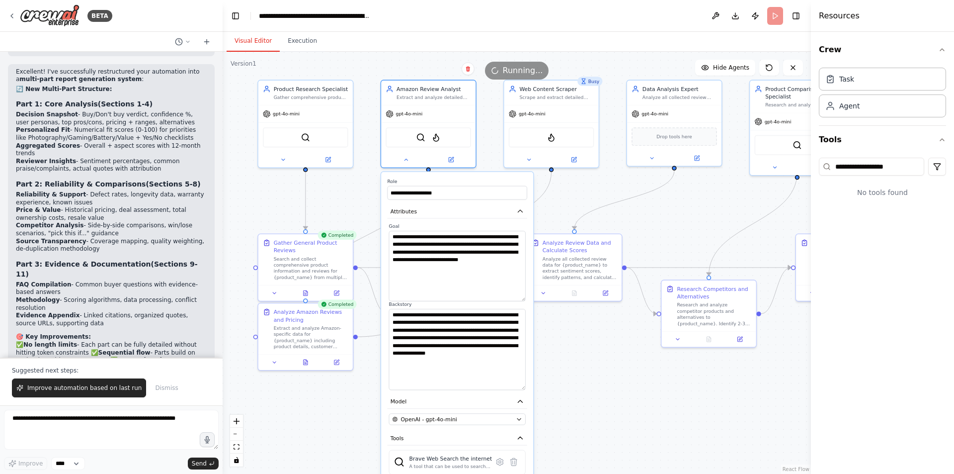
drag, startPoint x: 521, startPoint y: 332, endPoint x: 522, endPoint y: 381, distance: 48.7
click at [522, 381] on textarea "**********" at bounding box center [457, 349] width 137 height 81
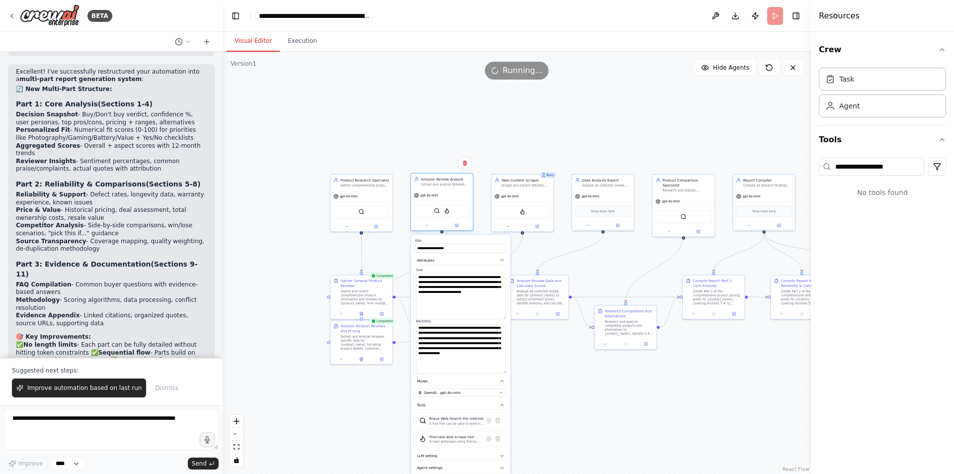
click at [425, 231] on div "**********" at bounding box center [441, 203] width 63 height 58
click at [426, 229] on div at bounding box center [442, 225] width 62 height 10
click at [427, 228] on button at bounding box center [427, 225] width 28 height 6
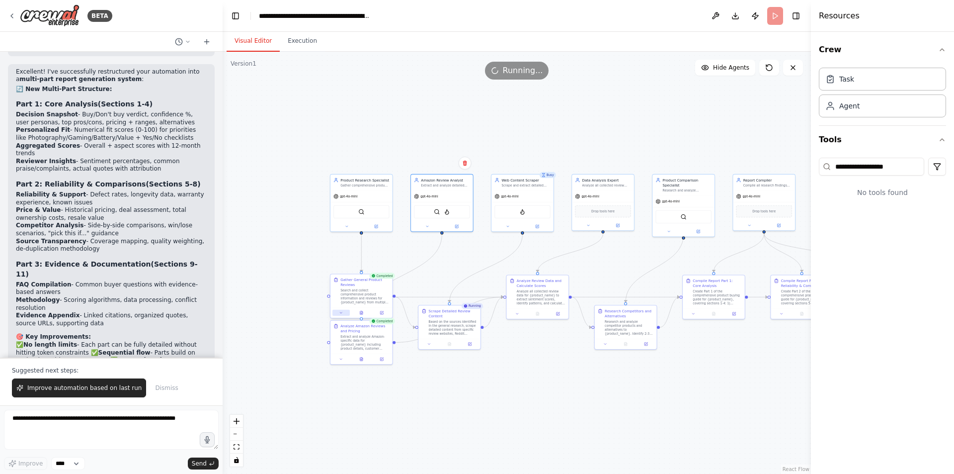
click at [336, 314] on button at bounding box center [340, 313] width 17 height 6
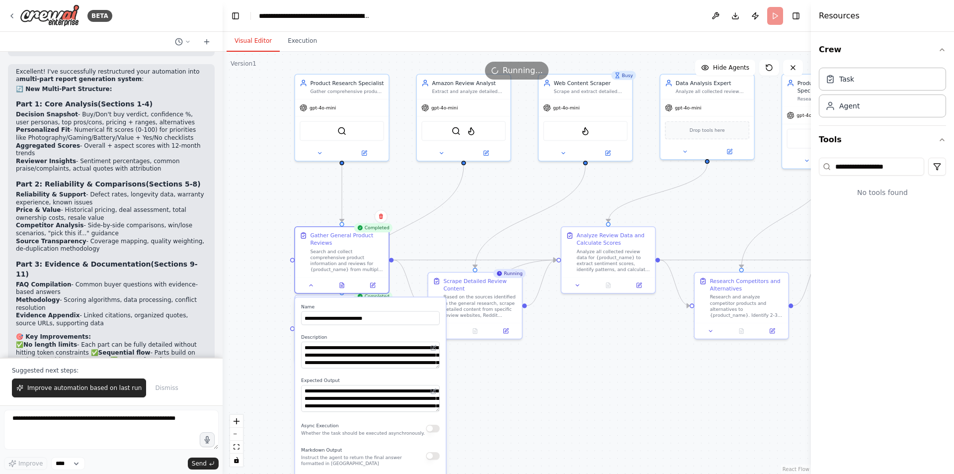
click at [436, 366] on textarea "**********" at bounding box center [370, 354] width 139 height 27
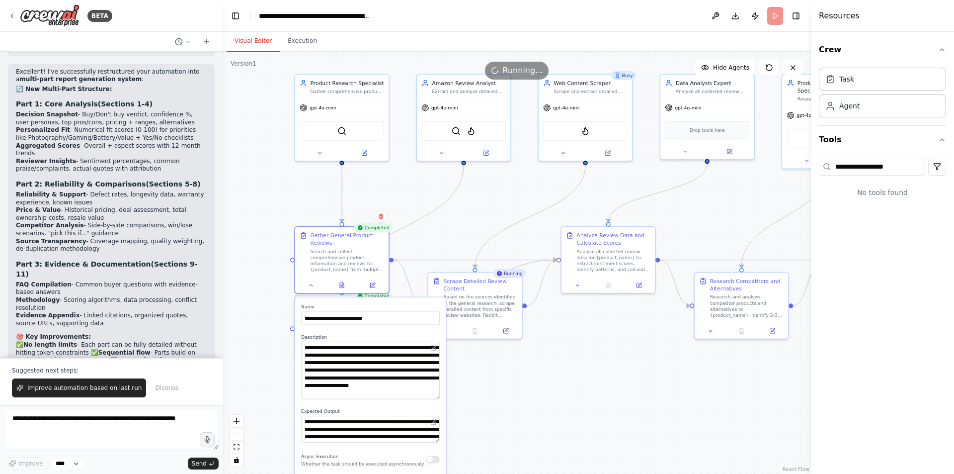
drag, startPoint x: 436, startPoint y: 366, endPoint x: 436, endPoint y: 397, distance: 30.8
click at [436, 397] on textarea "**********" at bounding box center [370, 370] width 139 height 58
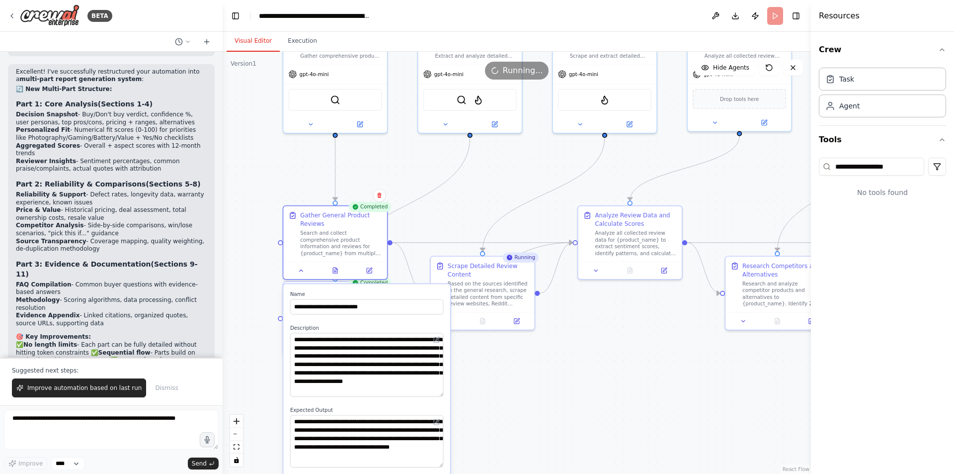
drag, startPoint x: 440, startPoint y: 441, endPoint x: 447, endPoint y: 465, distance: 24.2
click at [447, 465] on div "**********" at bounding box center [366, 422] width 167 height 276
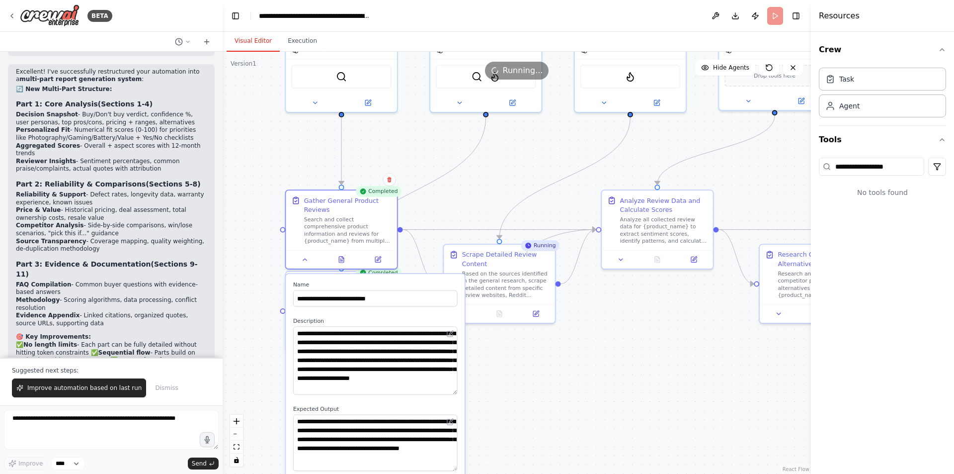
drag, startPoint x: 487, startPoint y: 425, endPoint x: 530, endPoint y: 442, distance: 46.2
click at [530, 442] on div ".deletable-edge-delete-btn { width: 20px; height: 20px; border: 0px solid #ffff…" at bounding box center [517, 263] width 588 height 422
click at [561, 419] on div ".deletable-edge-delete-btn { width: 20px; height: 20px; border: 0px solid #ffff…" at bounding box center [517, 263] width 588 height 422
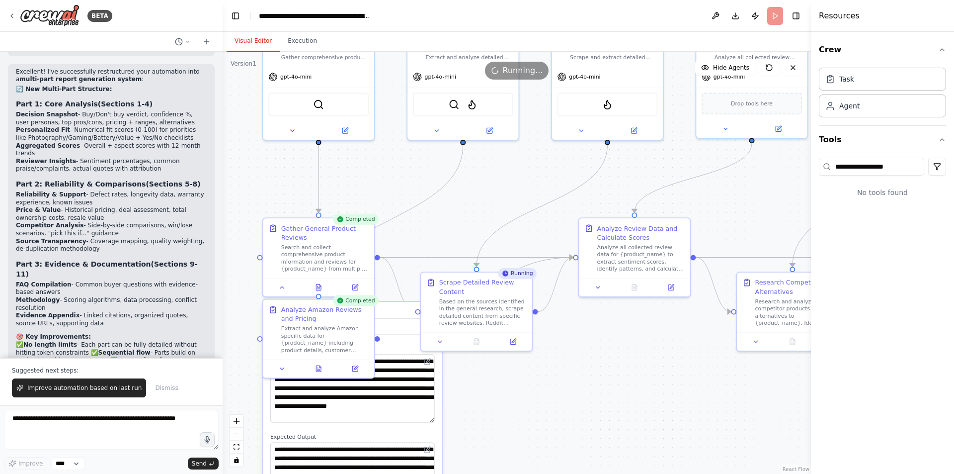
drag, startPoint x: 494, startPoint y: 183, endPoint x: 471, endPoint y: 212, distance: 37.2
click at [471, 212] on div ".deletable-edge-delete-btn { width: 20px; height: 20px; border: 0px solid #ffff…" at bounding box center [517, 263] width 588 height 422
click at [445, 344] on button at bounding box center [440, 340] width 31 height 11
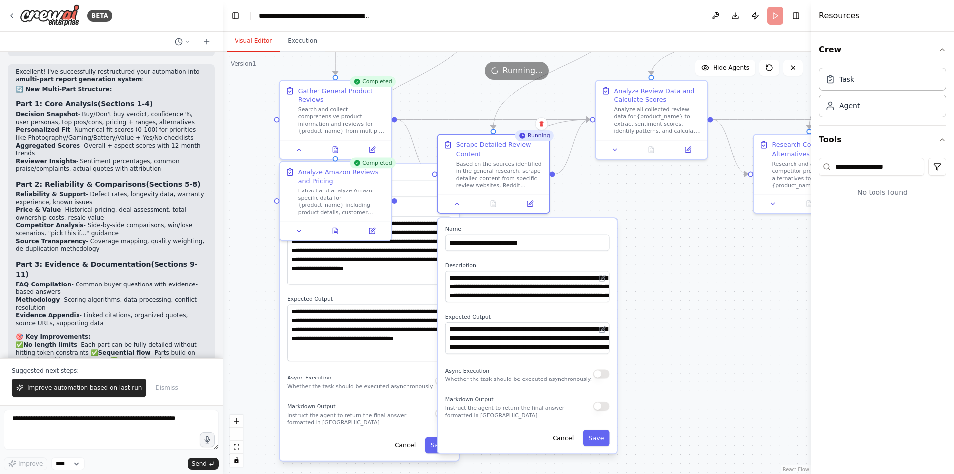
drag, startPoint x: 634, startPoint y: 407, endPoint x: 651, endPoint y: 268, distance: 139.7
click at [651, 268] on div ".deletable-edge-delete-btn { width: 20px; height: 20px; border: 0px solid #ffff…" at bounding box center [517, 263] width 588 height 422
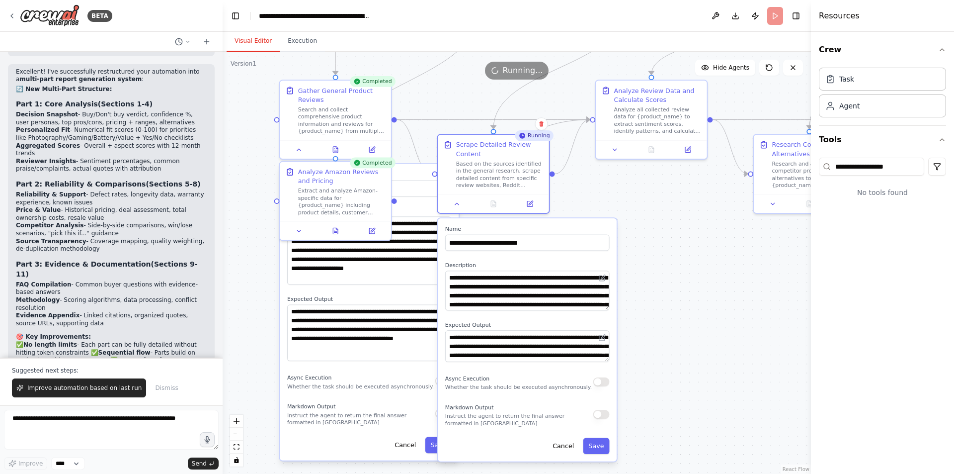
drag, startPoint x: 606, startPoint y: 300, endPoint x: 613, endPoint y: 315, distance: 16.9
click at [613, 315] on div "**********" at bounding box center [527, 339] width 179 height 243
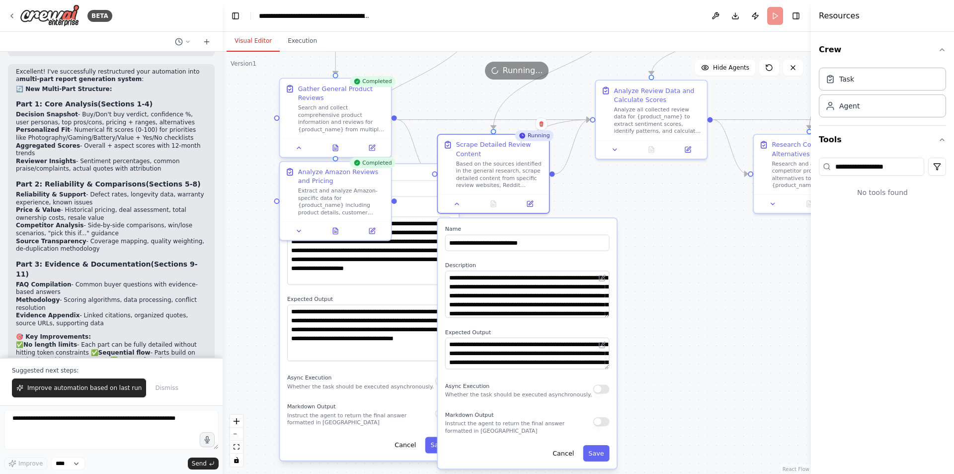
click at [297, 154] on div at bounding box center [335, 147] width 111 height 18
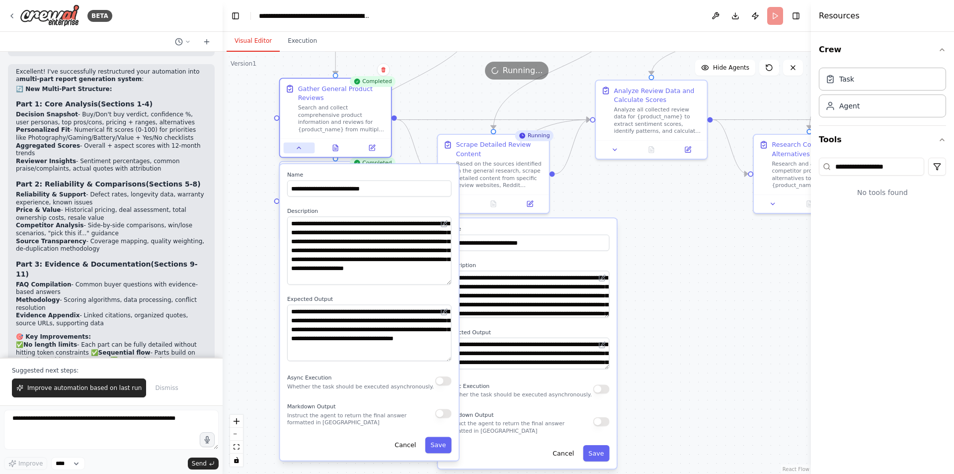
click at [297, 148] on icon at bounding box center [299, 147] width 7 height 7
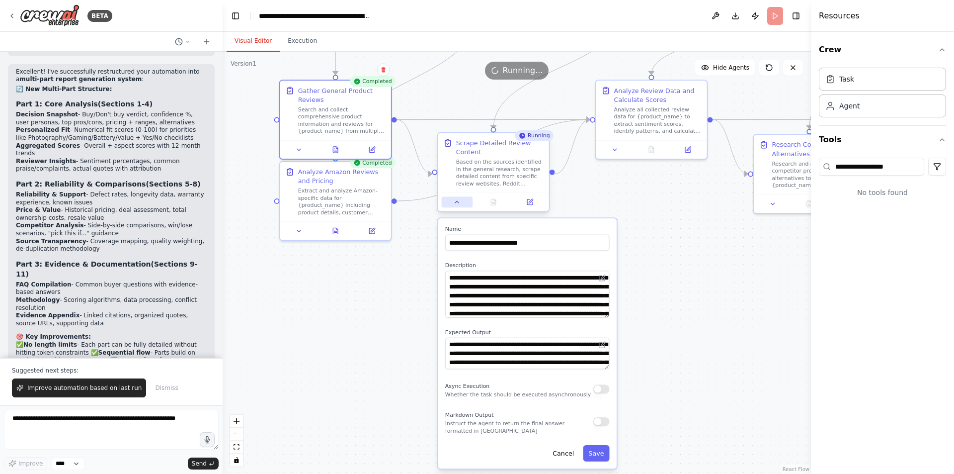
click at [464, 206] on button at bounding box center [457, 201] width 31 height 11
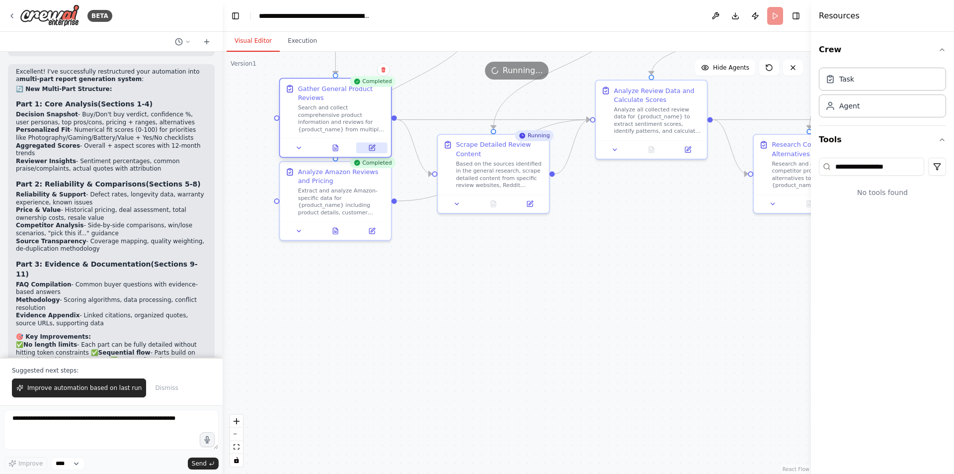
click at [365, 150] on button at bounding box center [371, 147] width 31 height 11
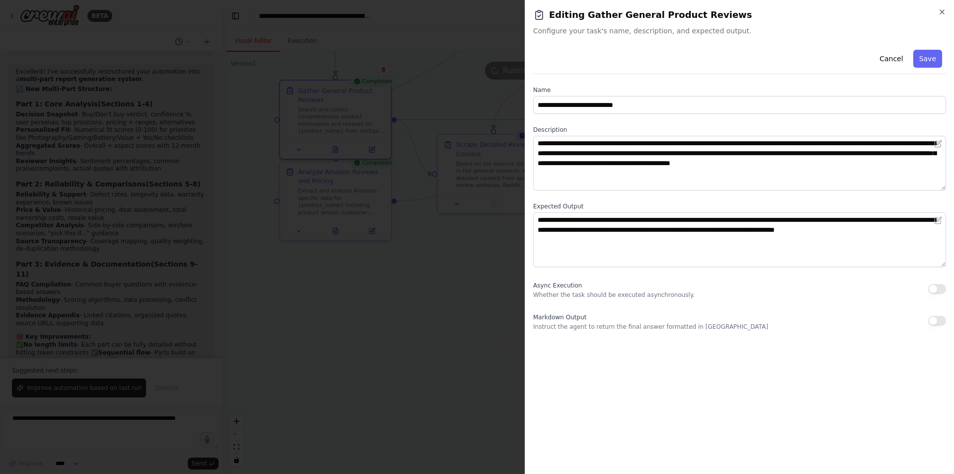
click at [492, 303] on div at bounding box center [477, 237] width 954 height 474
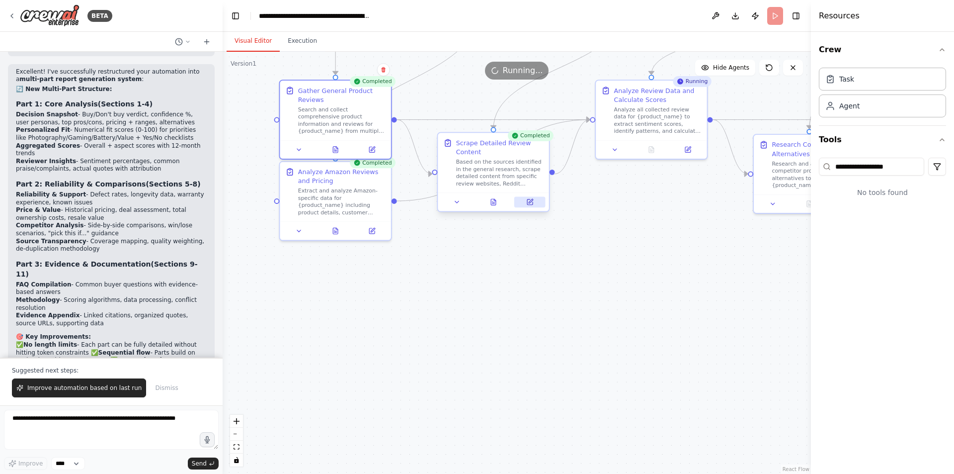
click at [532, 199] on icon at bounding box center [529, 201] width 7 height 7
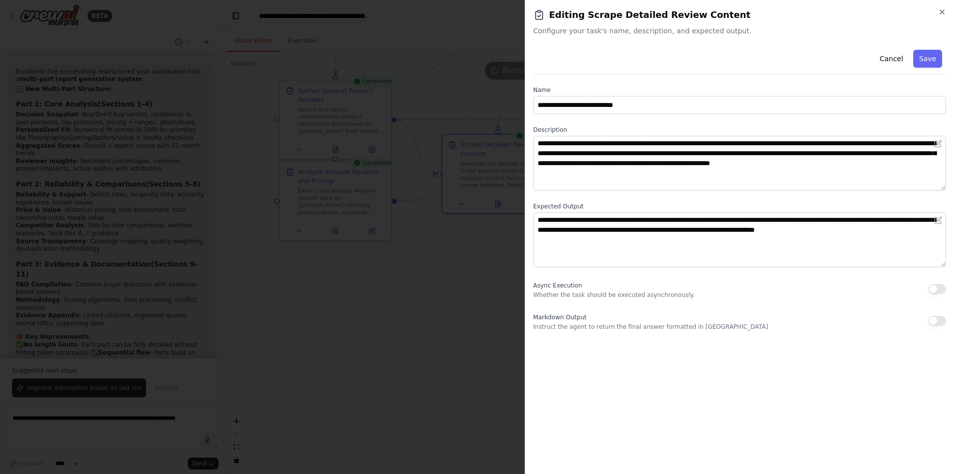
click at [479, 333] on div at bounding box center [477, 237] width 954 height 474
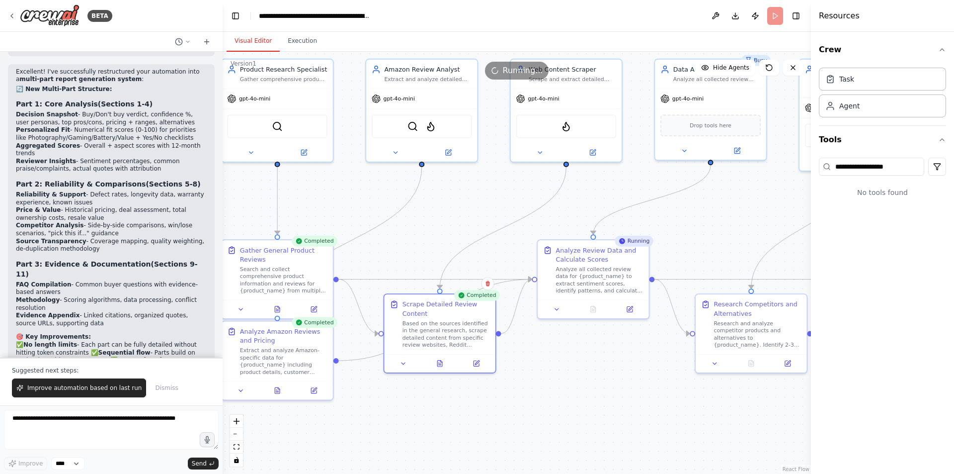
drag, startPoint x: 558, startPoint y: 252, endPoint x: 544, endPoint y: 217, distance: 37.9
click at [499, 411] on div ".deletable-edge-delete-btn { width: 20px; height: 20px; border: 0px solid #ffff…" at bounding box center [517, 263] width 588 height 422
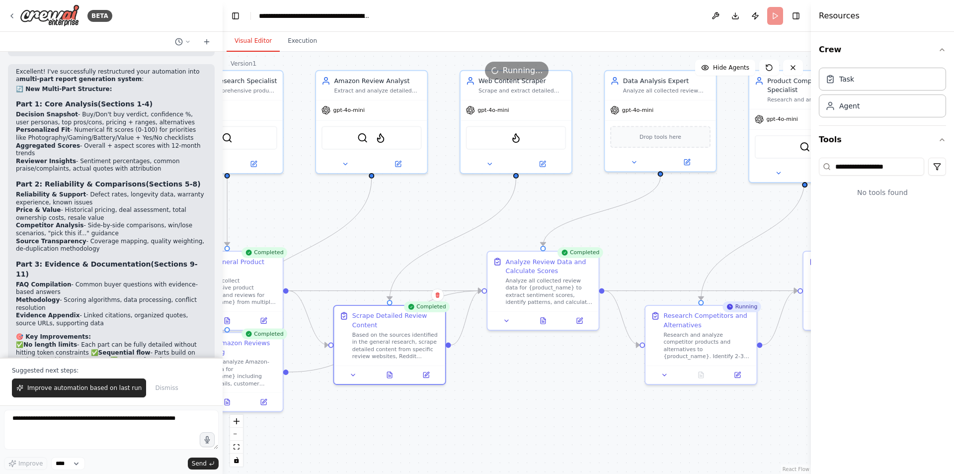
drag, startPoint x: 541, startPoint y: 365, endPoint x: 491, endPoint y: 378, distance: 51.8
click at [491, 378] on div ".deletable-edge-delete-btn { width: 20px; height: 20px; border: 0px solid #ffff…" at bounding box center [517, 263] width 588 height 422
click at [385, 377] on button at bounding box center [390, 373] width 38 height 11
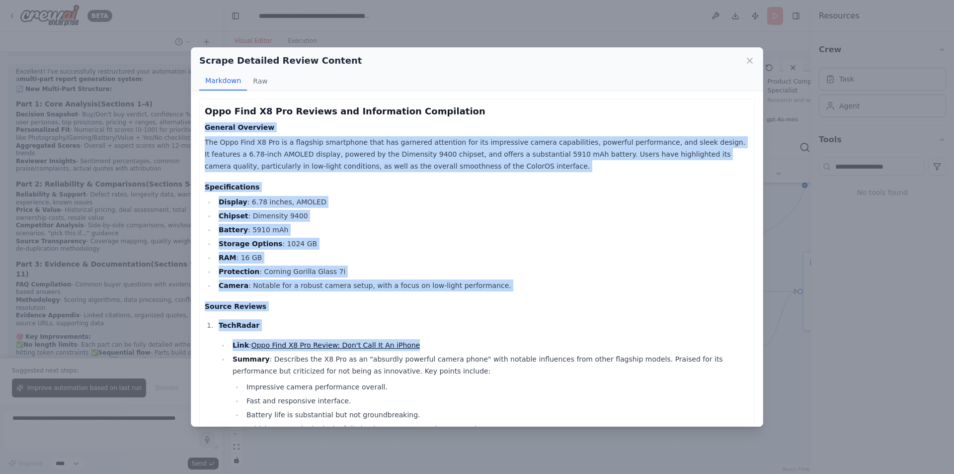
drag, startPoint x: 428, startPoint y: 353, endPoint x: 661, endPoint y: 106, distance: 339.6
click at [748, 57] on icon at bounding box center [750, 61] width 10 height 10
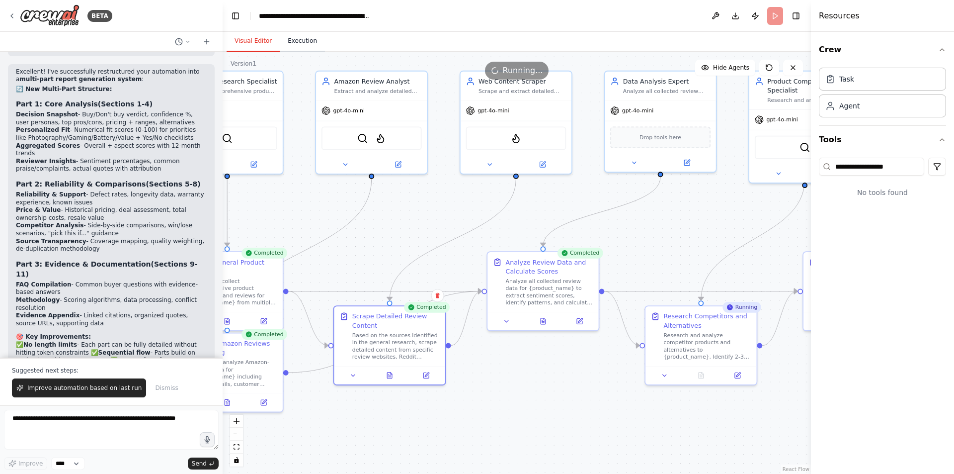
click at [302, 37] on button "Execution" at bounding box center [302, 41] width 45 height 21
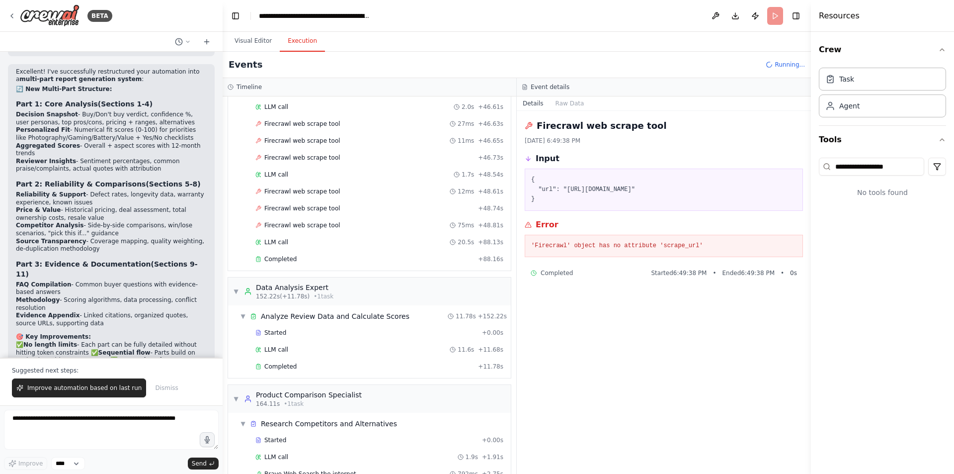
scroll to position [2292, 0]
click at [334, 230] on div "Firecrawl web scrape tool 75ms + 48.81s" at bounding box center [379, 225] width 255 height 15
click at [51, 391] on span "Improve automation based on last run" at bounding box center [84, 388] width 114 height 8
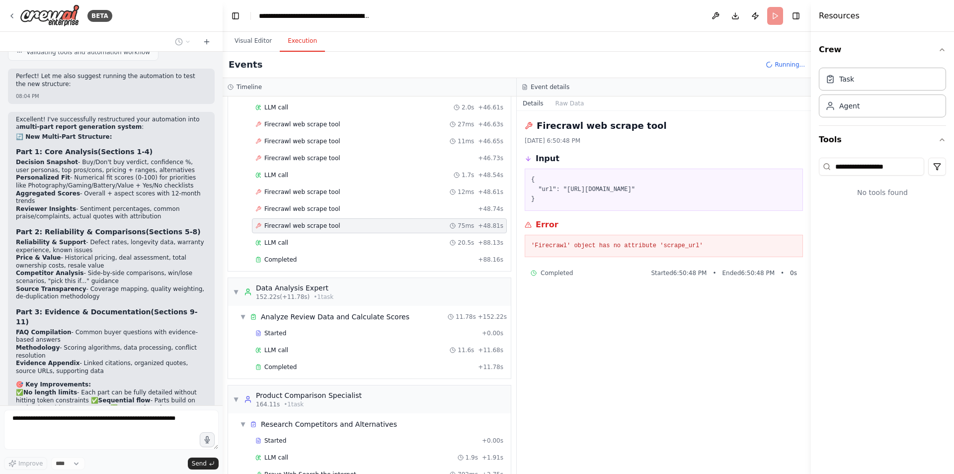
scroll to position [3286, 0]
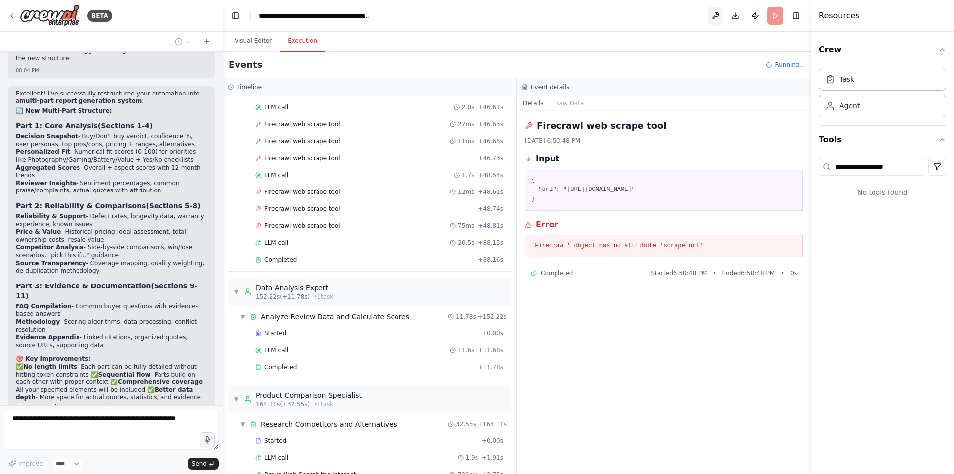
click at [723, 22] on button at bounding box center [716, 16] width 16 height 18
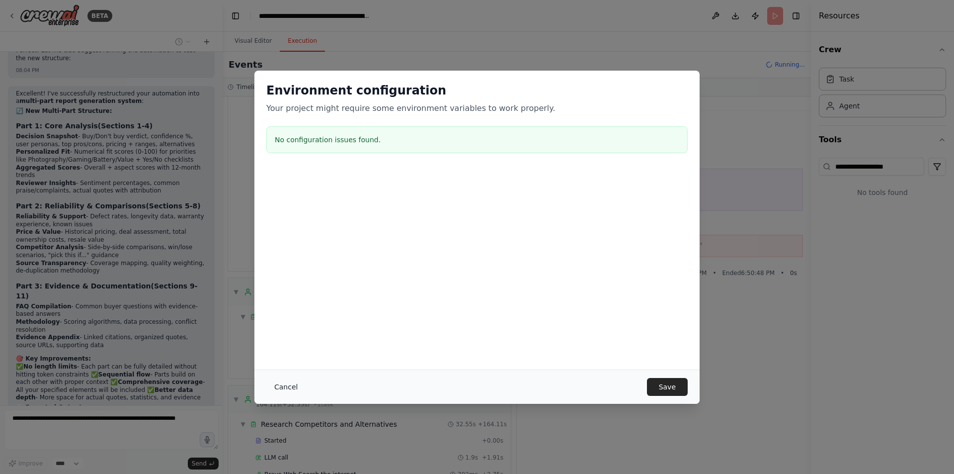
click at [286, 387] on button "Cancel" at bounding box center [285, 387] width 39 height 18
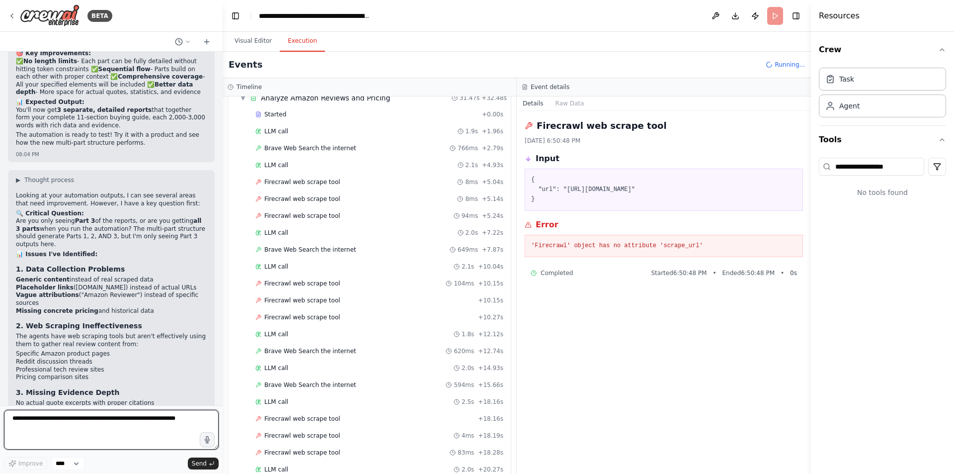
scroll to position [3591, 0]
click at [635, 246] on pre "'Firecrawl' object has no attribute 'scrape_url'" at bounding box center [663, 246] width 265 height 10
click at [575, 187] on pre "{ "url": "[URL][DOMAIN_NAME]" }" at bounding box center [663, 189] width 265 height 29
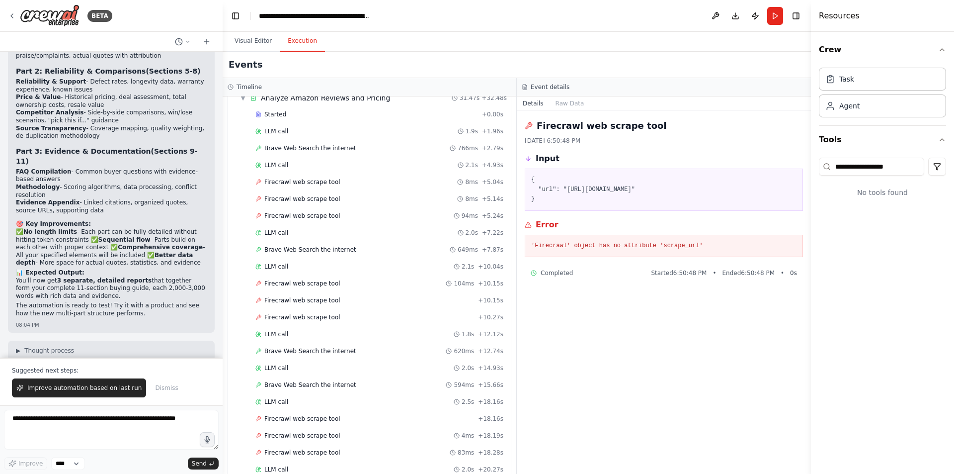
scroll to position [3762, 0]
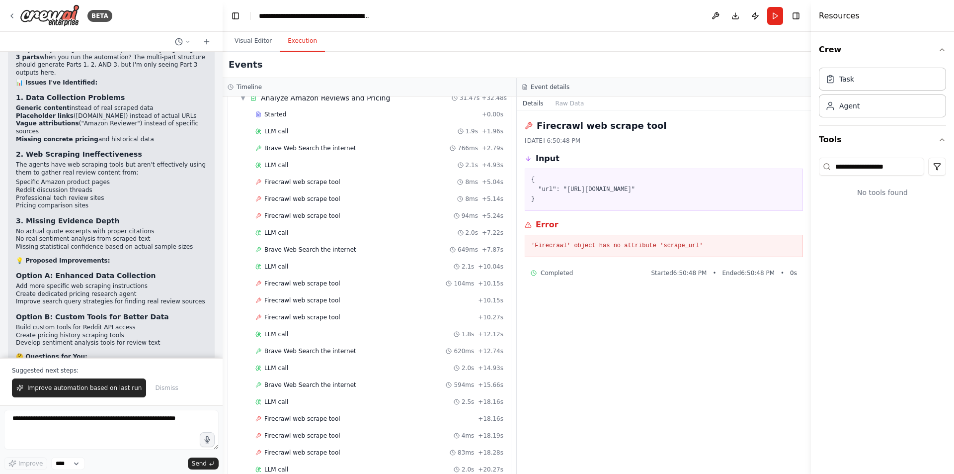
click at [680, 245] on pre "'Firecrawl' object has no attribute 'scrape_url'" at bounding box center [663, 246] width 265 height 10
drag, startPoint x: 909, startPoint y: 2, endPoint x: 723, endPoint y: 108, distance: 214.1
click at [723, 108] on div "Details Raw Data" at bounding box center [664, 103] width 294 height 14
click at [326, 182] on span "Firecrawl web scrape tool" at bounding box center [302, 182] width 76 height 8
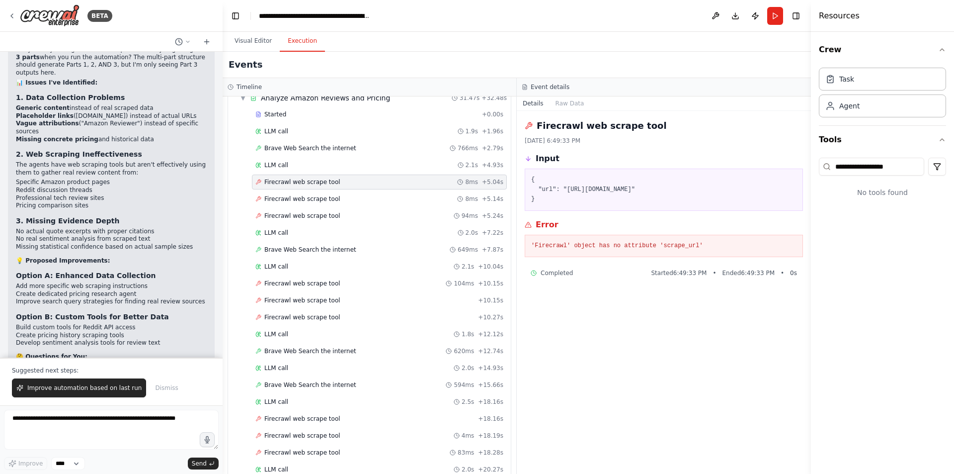
click at [669, 247] on pre "'Firecrawl' object has no attribute 'scrape_url'" at bounding box center [663, 246] width 265 height 10
copy pre "scrape_url"
click at [642, 246] on pre "'Firecrawl' object has no attribute 'scrape_url'" at bounding box center [663, 246] width 265 height 10
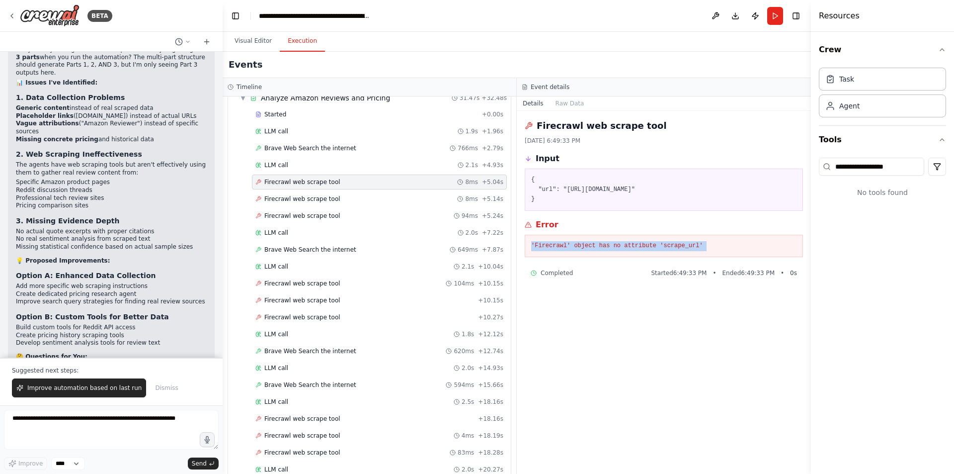
click at [642, 246] on pre "'Firecrawl' object has no attribute 'scrape_url'" at bounding box center [663, 246] width 265 height 10
copy div "'Firecrawl' object has no attribute 'scrape_url'"
click at [559, 192] on pre "{ "url": "[URL][DOMAIN_NAME]" }" at bounding box center [663, 189] width 265 height 29
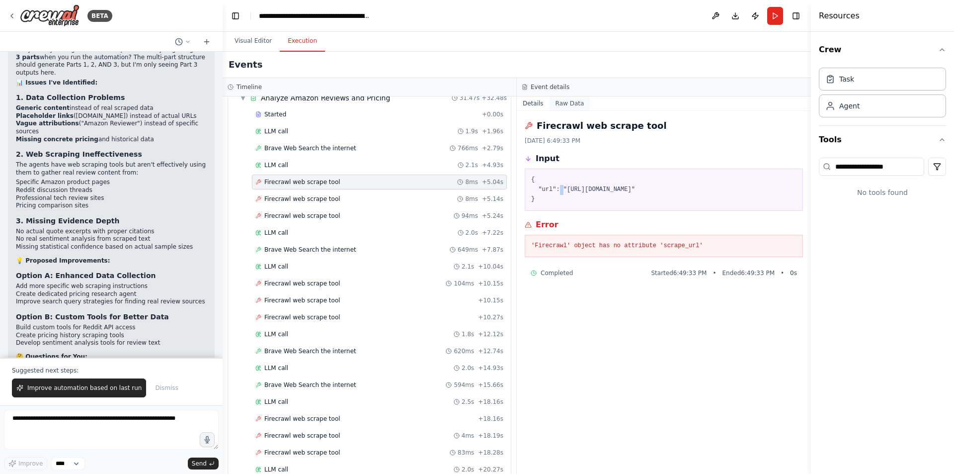
click at [567, 98] on button "Raw Data" at bounding box center [570, 103] width 41 height 14
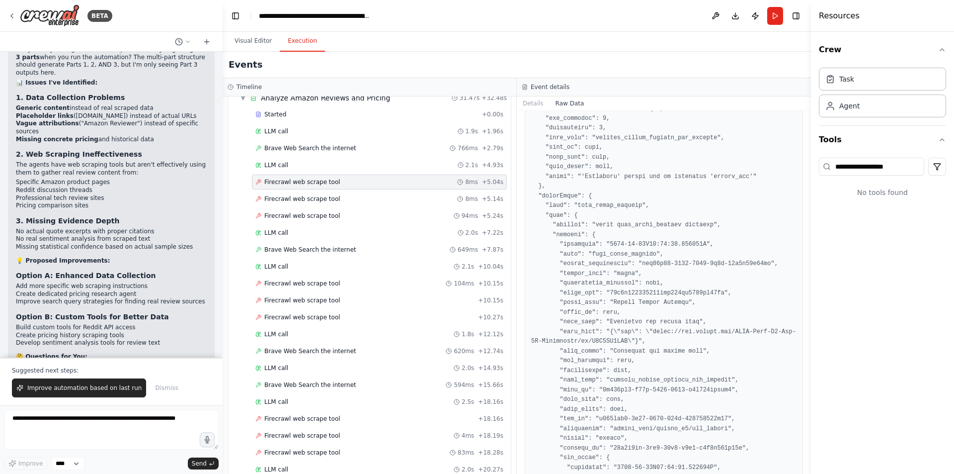
scroll to position [0, 0]
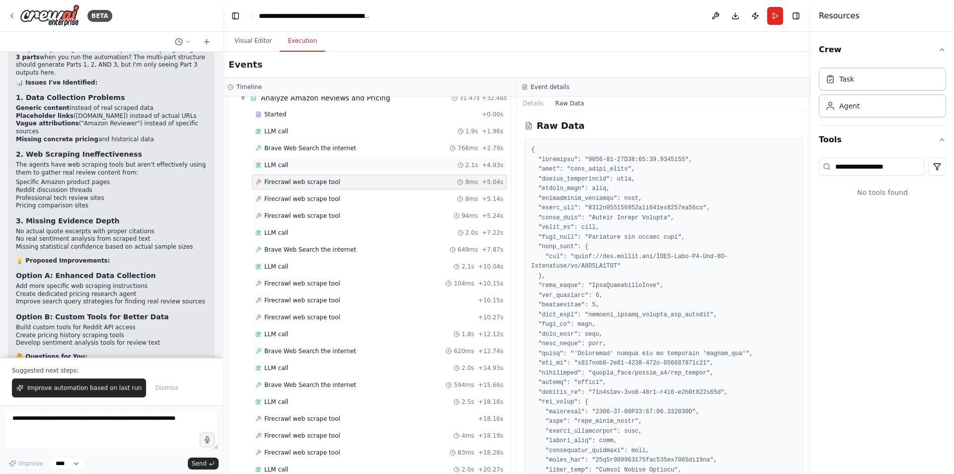
click at [304, 164] on div "LLM call 2.1s + 4.93s" at bounding box center [379, 165] width 248 height 8
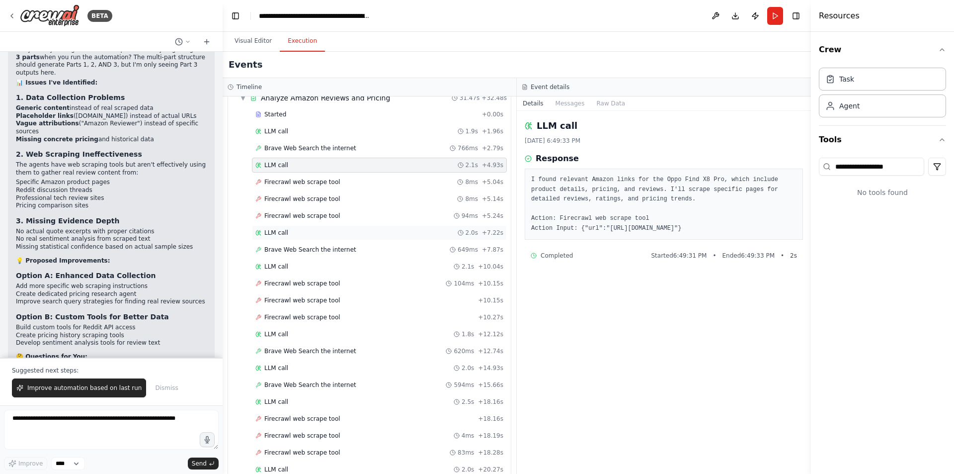
click at [301, 236] on div "LLM call 2.0s + 7.22s" at bounding box center [379, 233] width 248 height 8
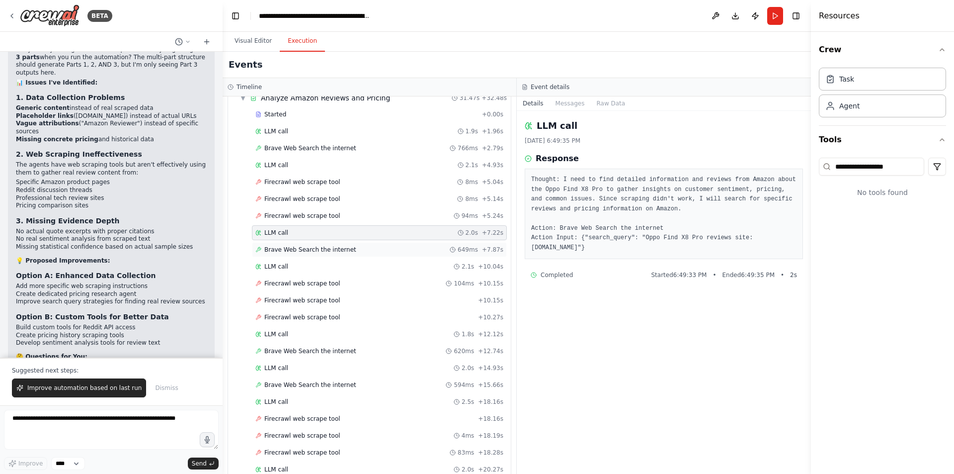
click at [298, 249] on span "Brave Web Search the internet" at bounding box center [310, 249] width 92 height 8
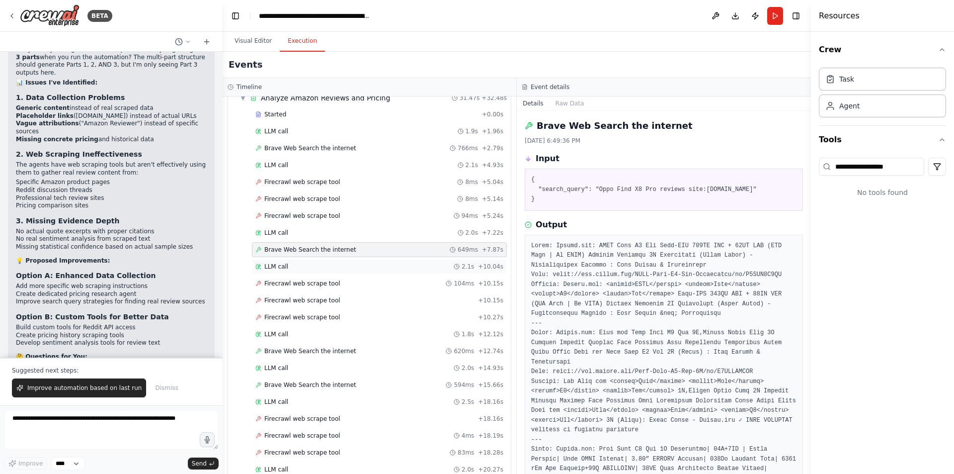
click at [288, 264] on div "LLM call 2.1s + 10.04s" at bounding box center [379, 266] width 248 height 8
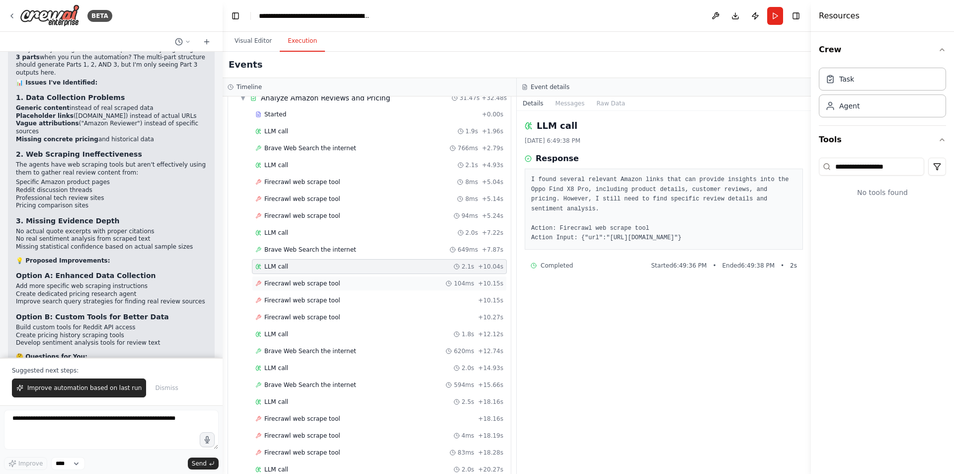
click at [358, 285] on div "Firecrawl web scrape tool 104ms + 10.15s" at bounding box center [379, 283] width 248 height 8
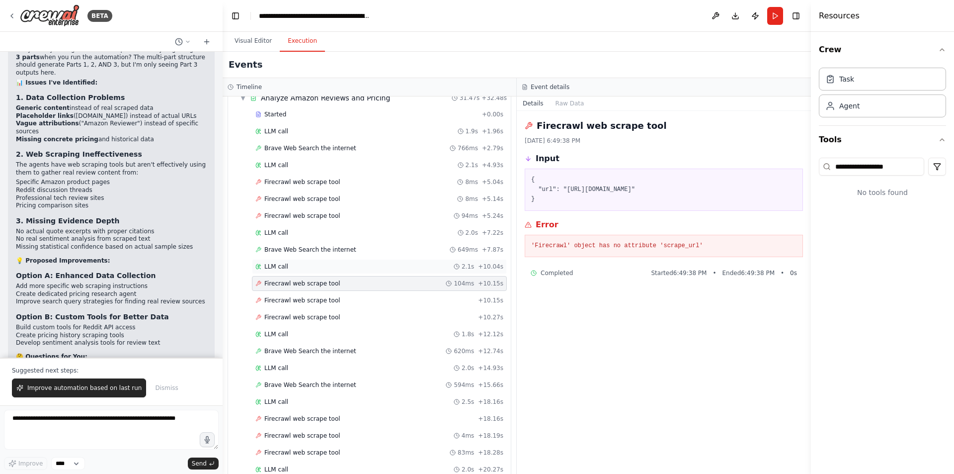
click at [349, 266] on div "LLM call 2.1s + 10.04s" at bounding box center [379, 266] width 248 height 8
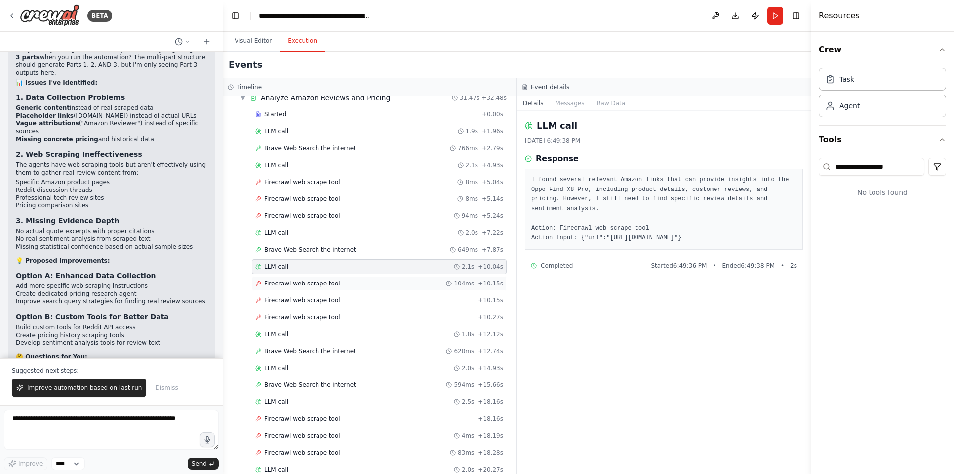
click at [336, 282] on div "Firecrawl web scrape tool 104ms + 10.15s" at bounding box center [379, 283] width 248 height 8
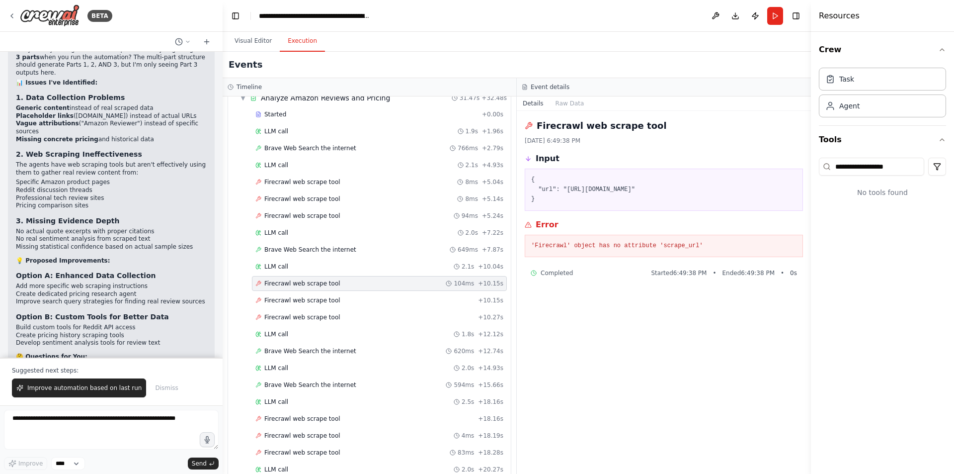
click at [340, 276] on div "Firecrawl web scrape tool 104ms + 10.15s" at bounding box center [379, 283] width 255 height 15
click at [695, 239] on div "'Firecrawl' object has no attribute 'scrape_url'" at bounding box center [664, 246] width 278 height 23
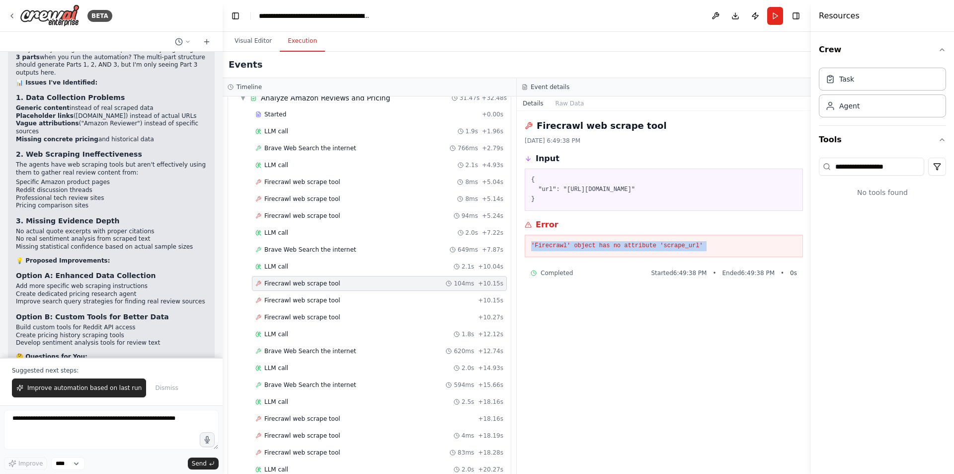
copy div "'Firecrawl' object has no attribute 'scrape_url'"
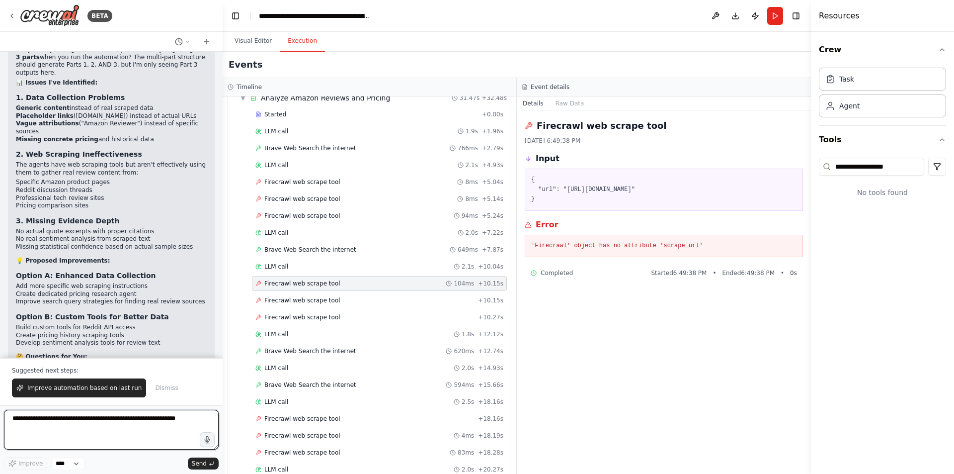
paste textarea "**********"
click at [85, 429] on textarea at bounding box center [111, 429] width 215 height 40
type textarea "**********"
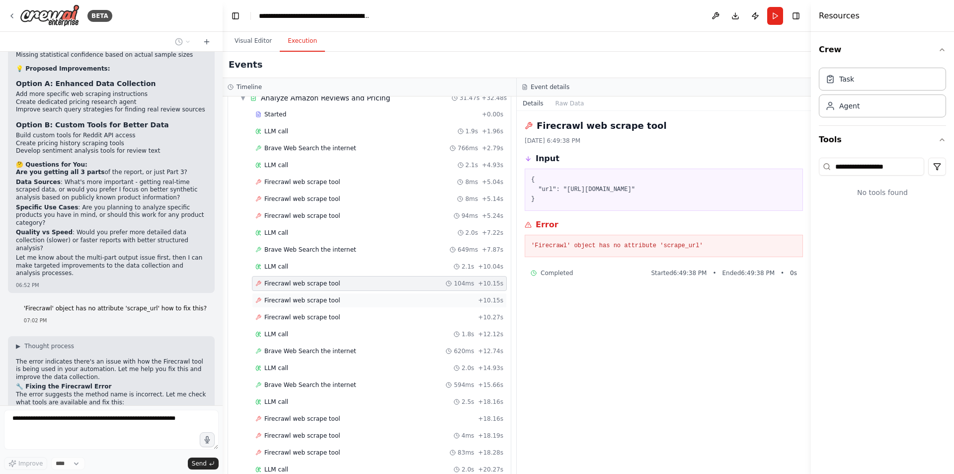
scroll to position [3962, 0]
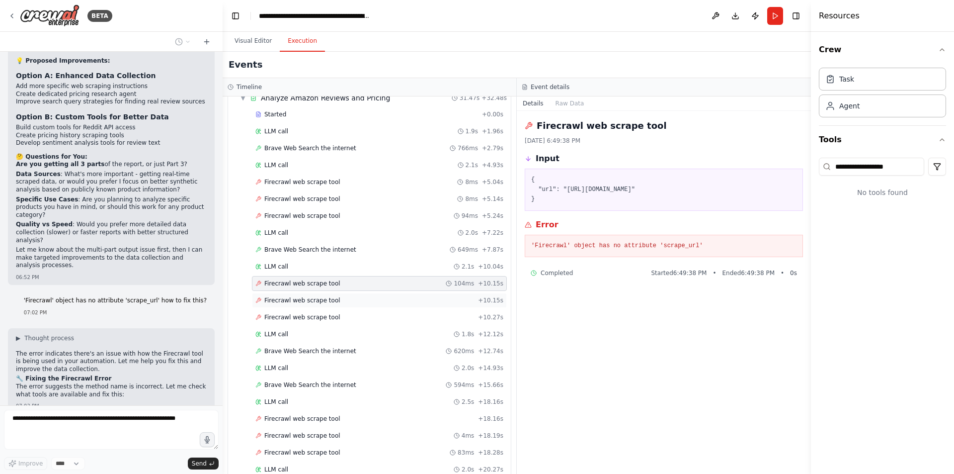
click at [405, 300] on div "Firecrawl web scrape tool + 10.15s" at bounding box center [379, 300] width 248 height 8
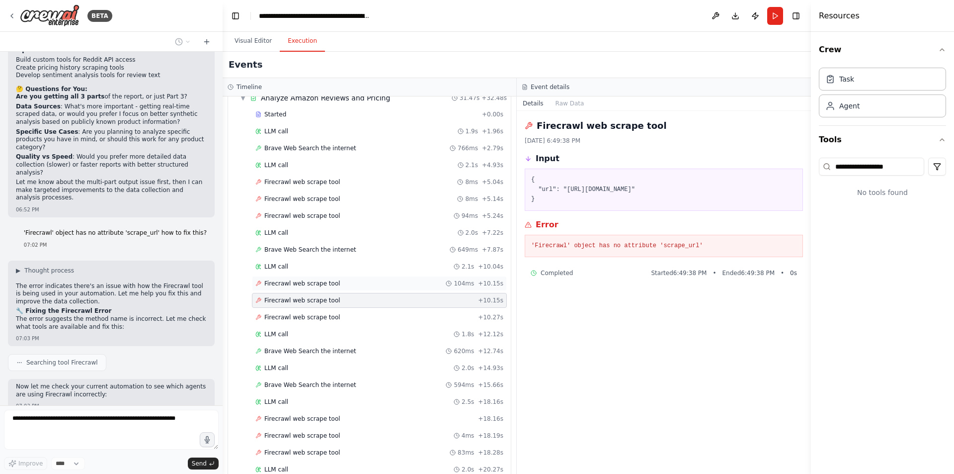
click at [411, 282] on div "Firecrawl web scrape tool 104ms + 10.15s" at bounding box center [379, 283] width 248 height 8
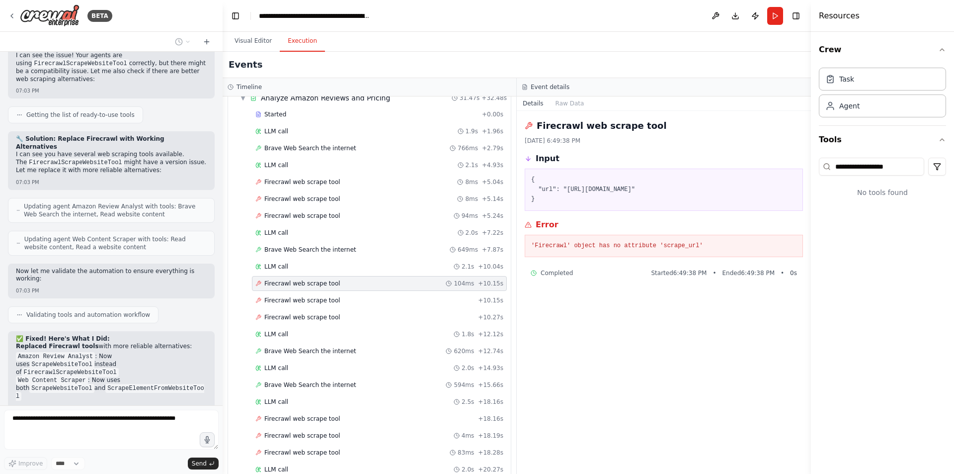
scroll to position [4453, 0]
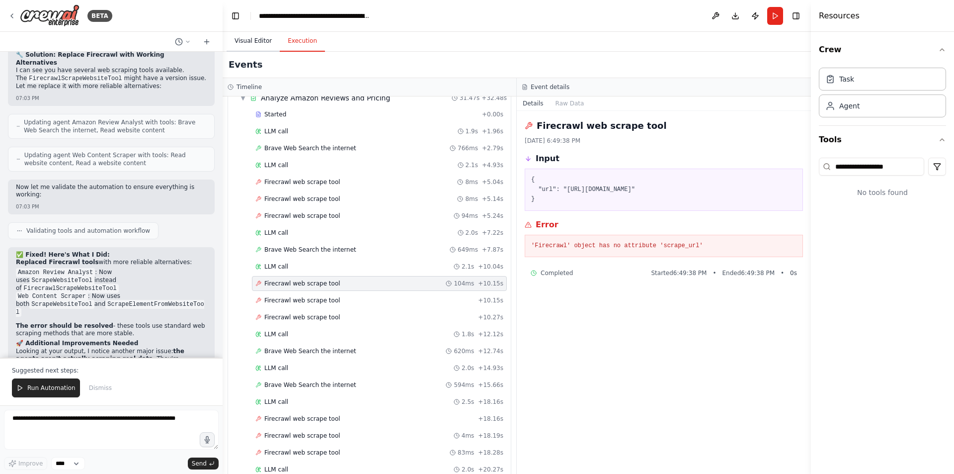
click at [259, 43] on button "Visual Editor" at bounding box center [253, 41] width 53 height 21
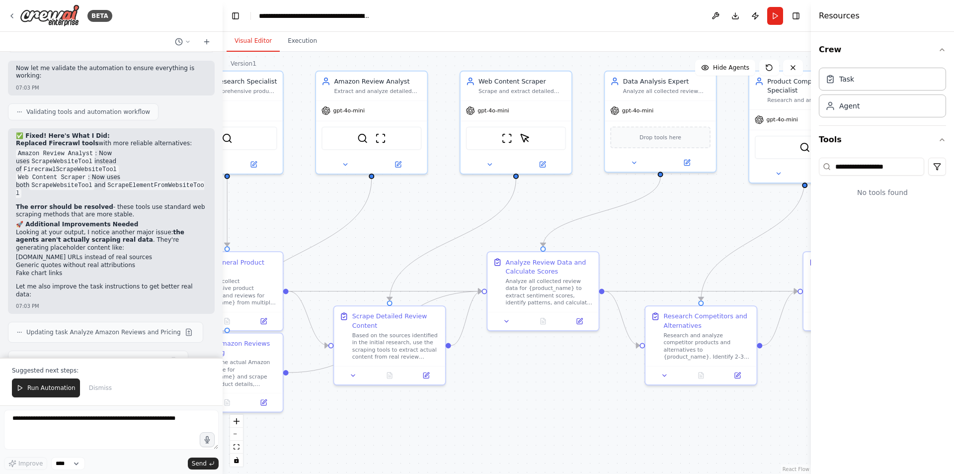
scroll to position [4638, 0]
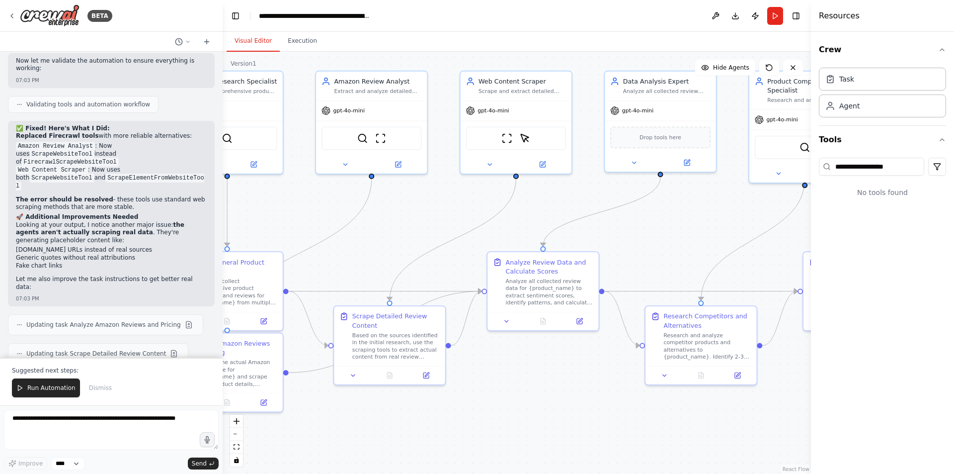
click at [60, 399] on code "ScrapeWebsiteTool" at bounding box center [70, 403] width 65 height 9
click at [126, 399] on code "ScrapeElementFromWebsiteTool" at bounding box center [110, 407] width 189 height 17
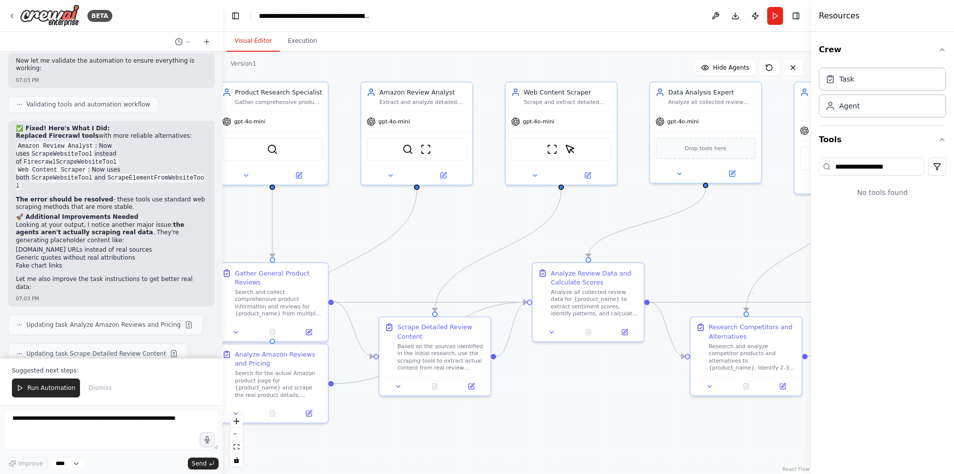
drag, startPoint x: 403, startPoint y: 213, endPoint x: 448, endPoint y: 224, distance: 46.5
click at [448, 224] on div ".deletable-edge-delete-btn { width: 20px; height: 20px; border: 0px solid #ffff…" at bounding box center [517, 263] width 588 height 422
click at [567, 146] on img at bounding box center [570, 147] width 11 height 11
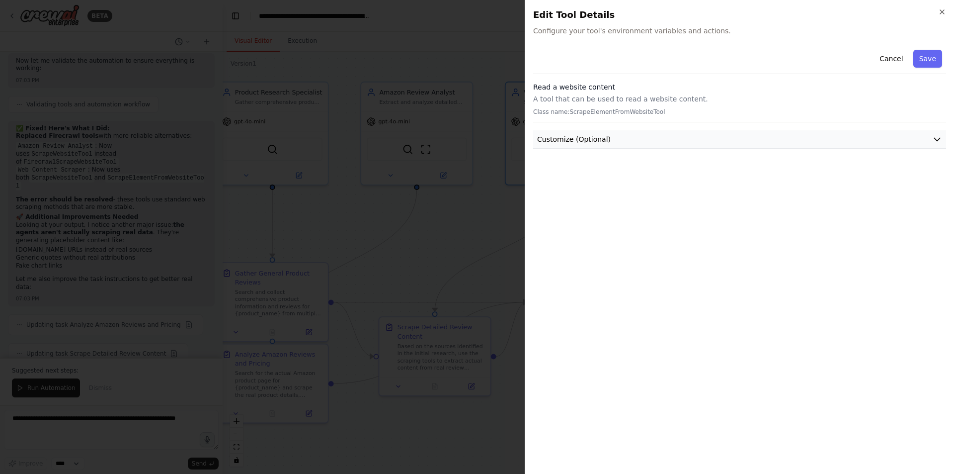
click at [609, 140] on button "Customize (Optional)" at bounding box center [739, 139] width 413 height 18
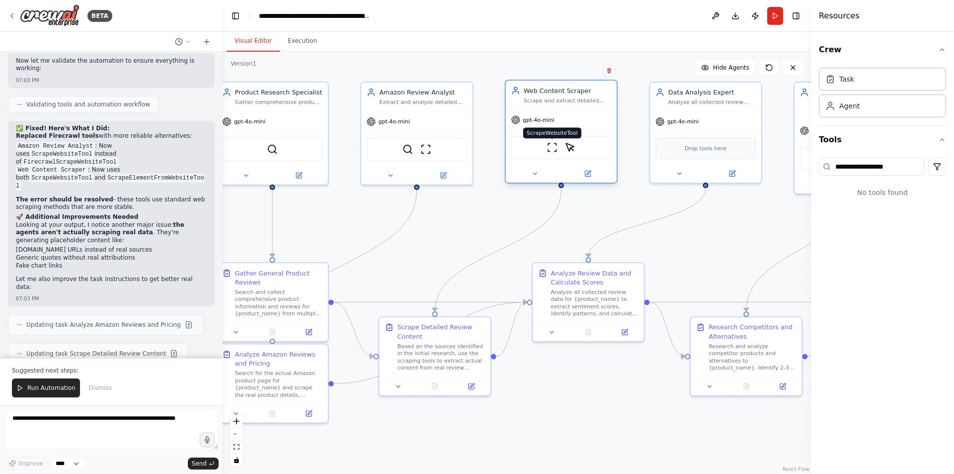
click at [551, 151] on img at bounding box center [552, 147] width 11 height 11
click at [53, 385] on span "Run Automation" at bounding box center [51, 388] width 48 height 8
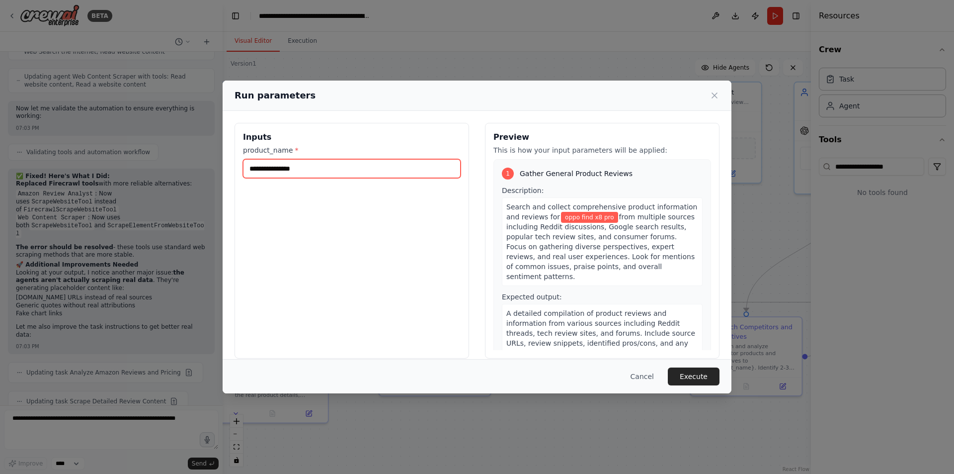
click at [327, 168] on input "**********" at bounding box center [352, 168] width 218 height 19
type input "*"
type input "**********"
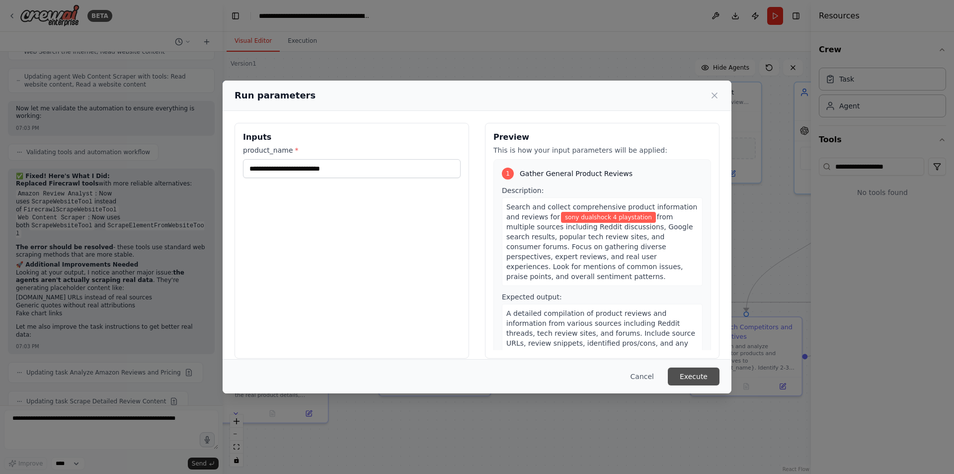
click at [689, 378] on button "Execute" at bounding box center [694, 376] width 52 height 18
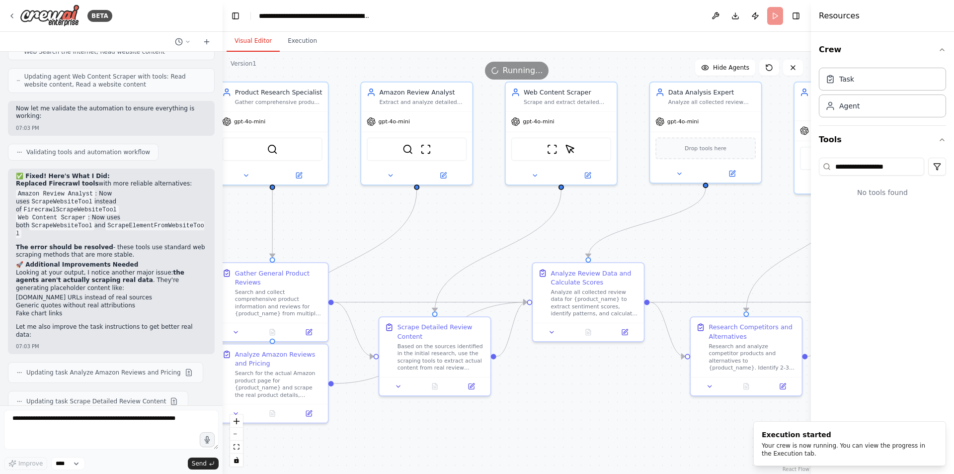
click at [299, 52] on div ".deletable-edge-delete-btn { width: 20px; height: 20px; border: 0px solid #ffff…" at bounding box center [517, 263] width 588 height 422
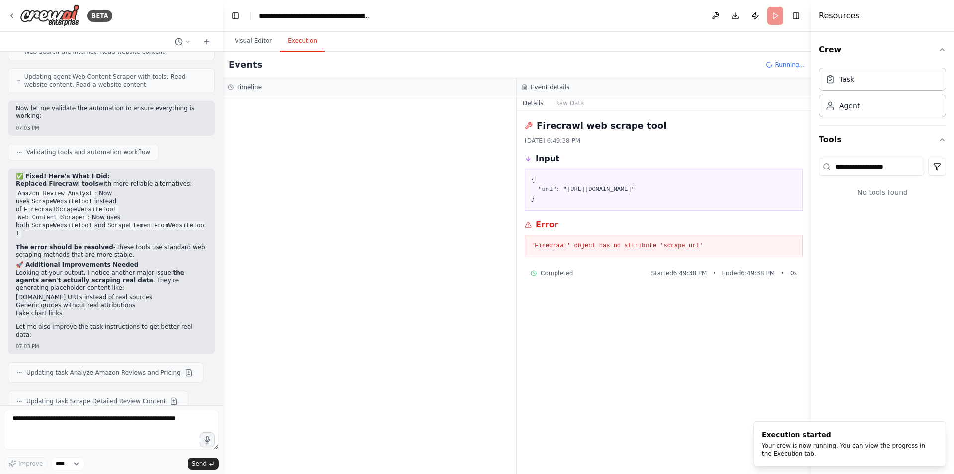
scroll to position [0, 0]
click at [303, 48] on button "Execution" at bounding box center [302, 41] width 45 height 21
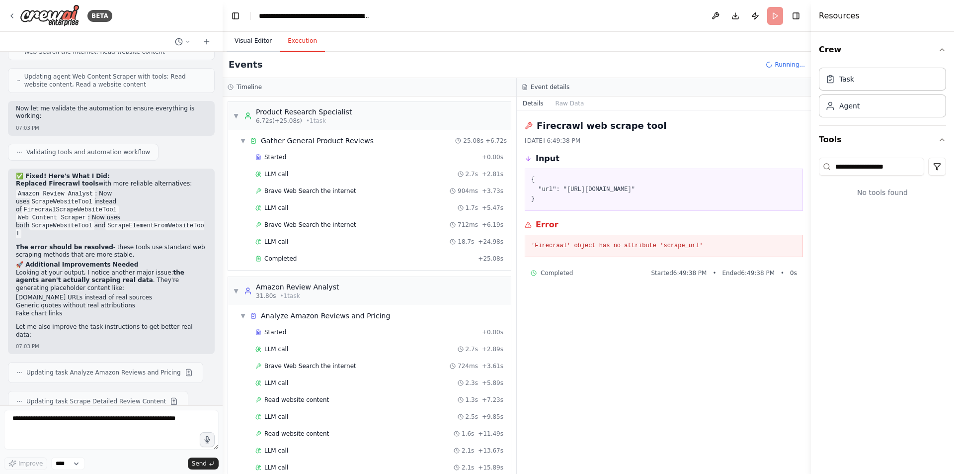
click at [246, 36] on button "Visual Editor" at bounding box center [253, 41] width 53 height 21
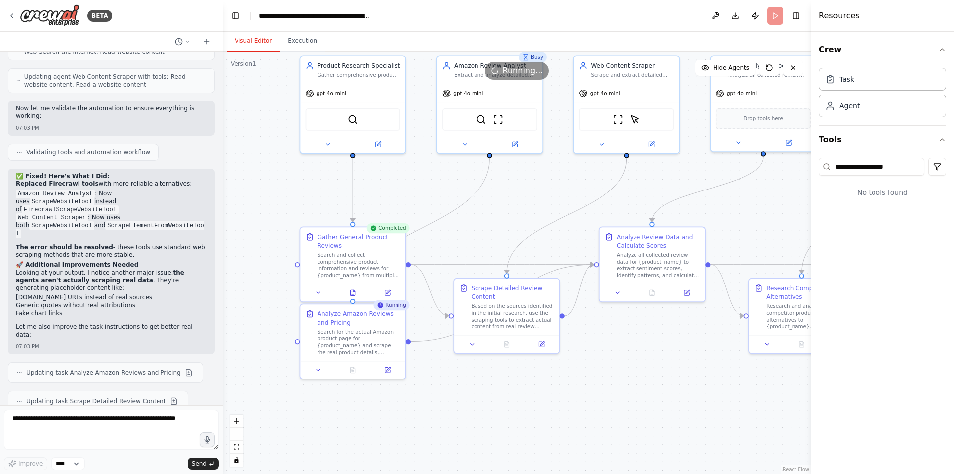
drag, startPoint x: 357, startPoint y: 228, endPoint x: 433, endPoint y: 195, distance: 83.0
click at [433, 195] on div ".deletable-edge-delete-btn { width: 20px; height: 20px; border: 0px solid #ffff…" at bounding box center [517, 263] width 588 height 422
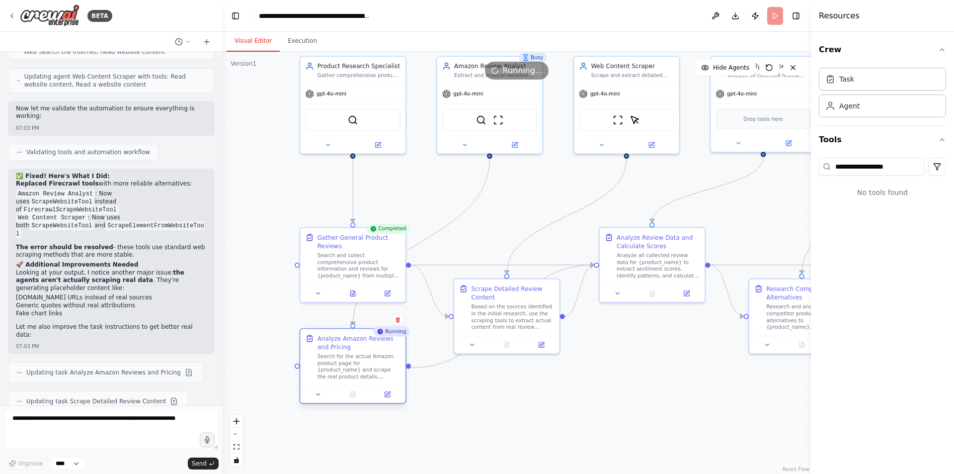
drag, startPoint x: 351, startPoint y: 314, endPoint x: 350, endPoint y: 349, distance: 35.8
click at [350, 349] on div "Analyze Amazon Reviews and Pricing" at bounding box center [359, 342] width 83 height 17
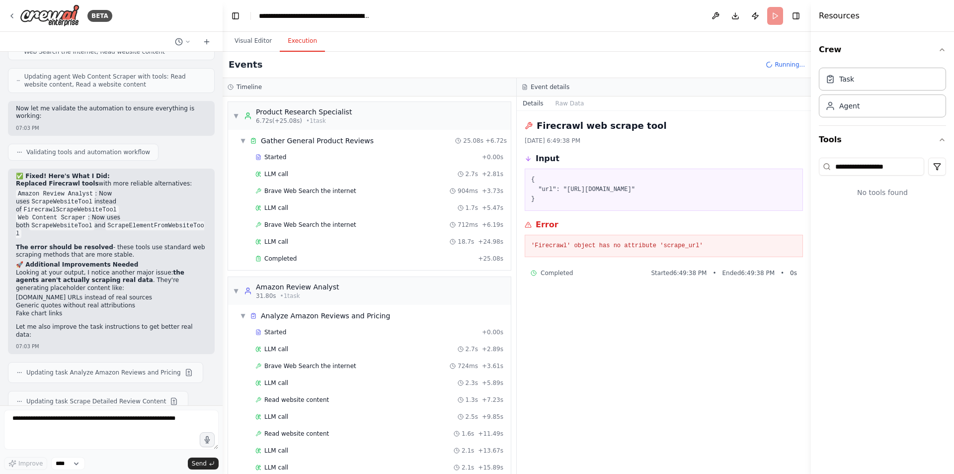
click at [307, 41] on button "Execution" at bounding box center [302, 41] width 45 height 21
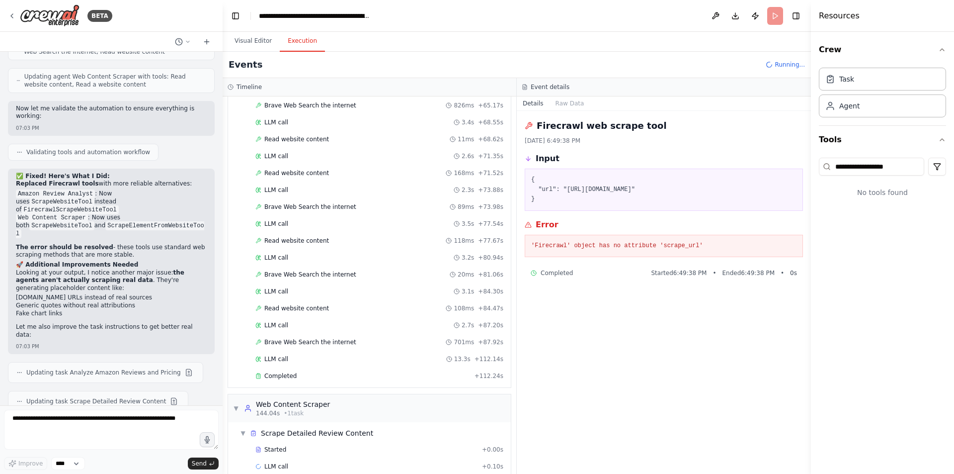
scroll to position [801, 0]
click at [372, 240] on div "Read website content 118ms + 77.67s" at bounding box center [379, 241] width 248 height 8
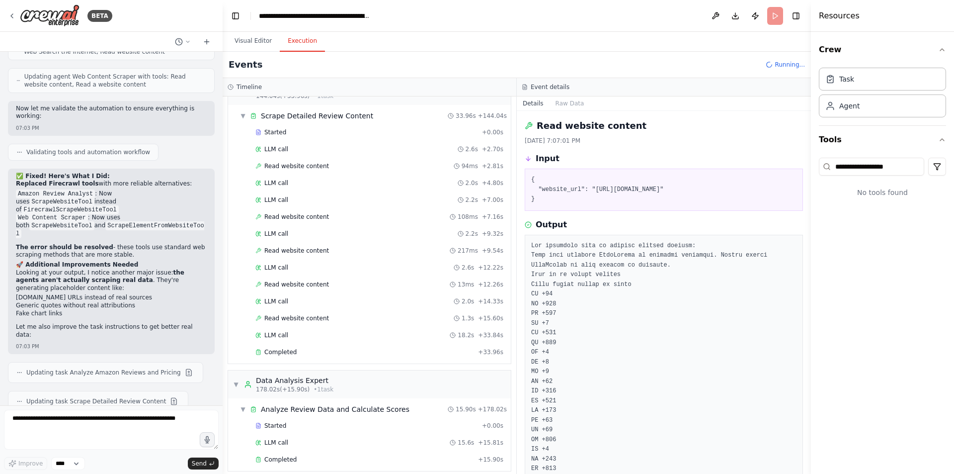
scroll to position [1121, 0]
click at [303, 251] on span "Read website content" at bounding box center [296, 248] width 65 height 8
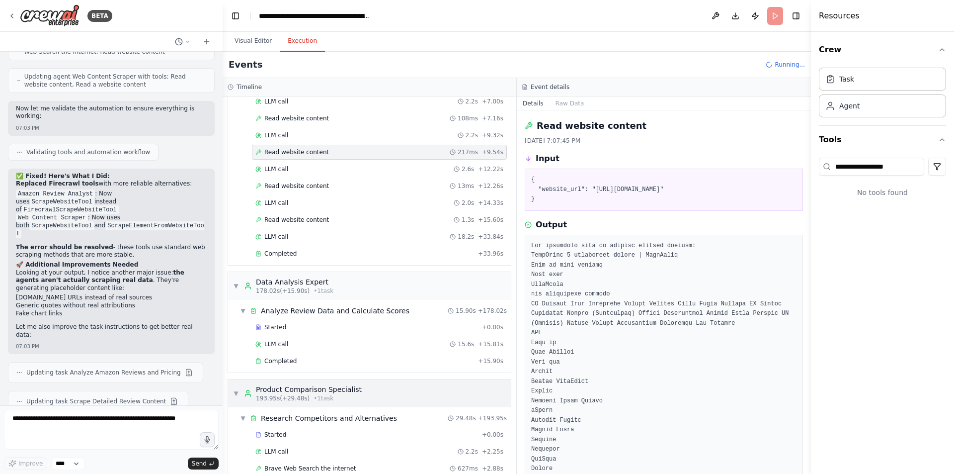
scroll to position [1343, 0]
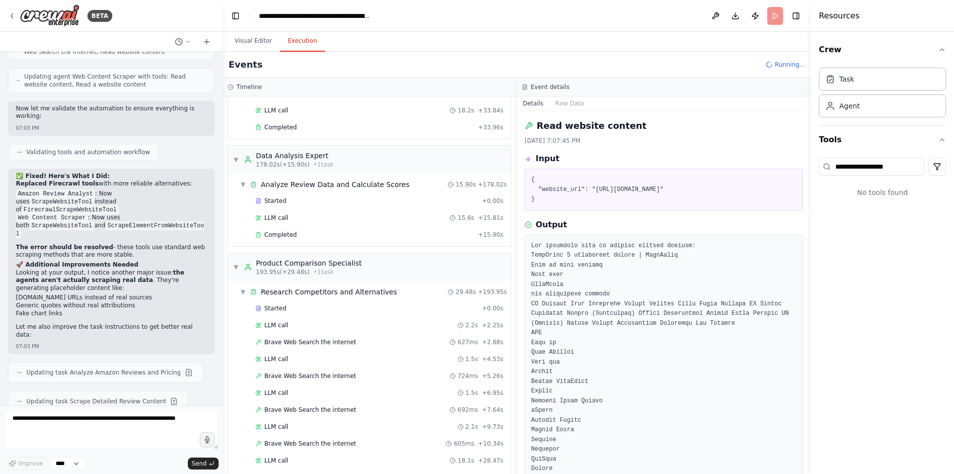
click at [53, 447] on code "ScrapeWebsiteTool" at bounding box center [70, 451] width 65 height 9
copy p "ScrapeWebsiteTool"
click at [100, 426] on textarea at bounding box center [111, 429] width 215 height 40
paste textarea "**********"
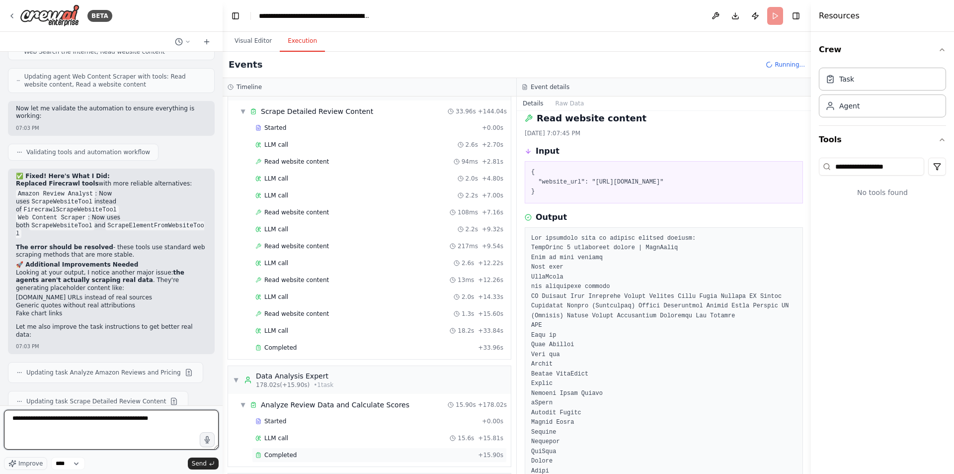
scroll to position [1039, 0]
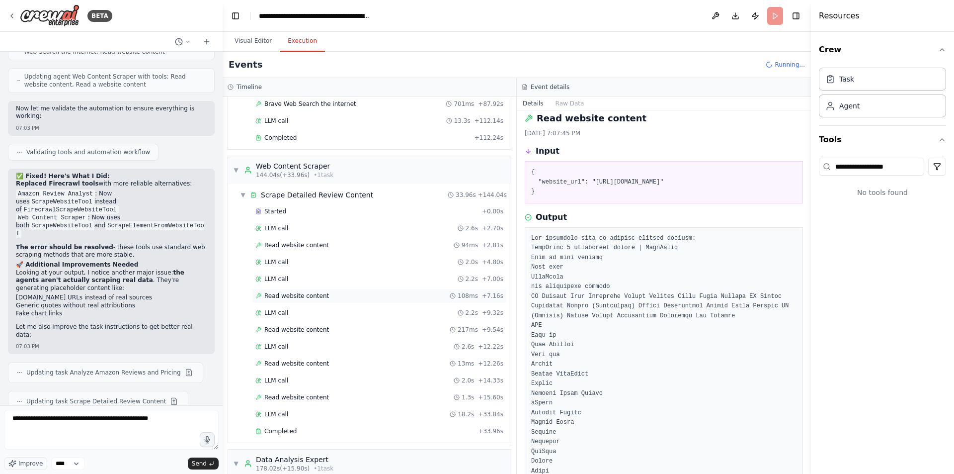
click at [320, 291] on div "Read website content 108ms + 7.16s" at bounding box center [379, 295] width 255 height 15
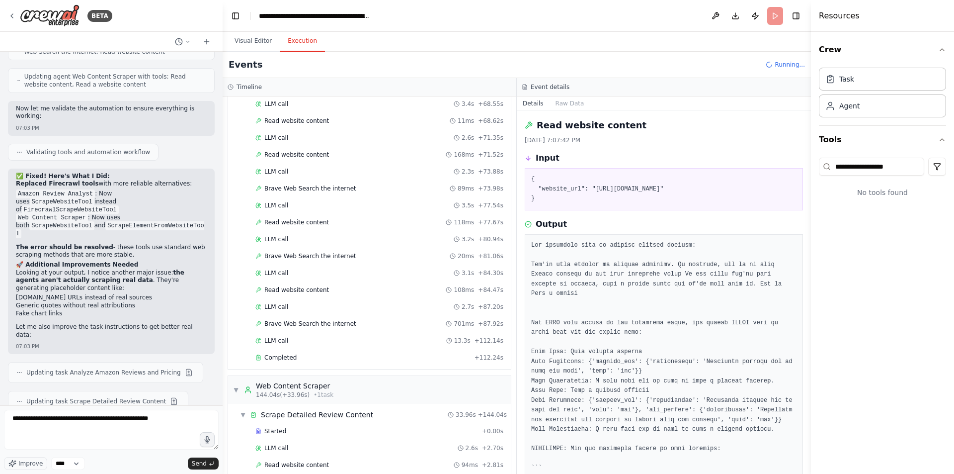
scroll to position [819, 0]
click at [313, 227] on div "Read website content 118ms + 77.67s" at bounding box center [379, 222] width 255 height 15
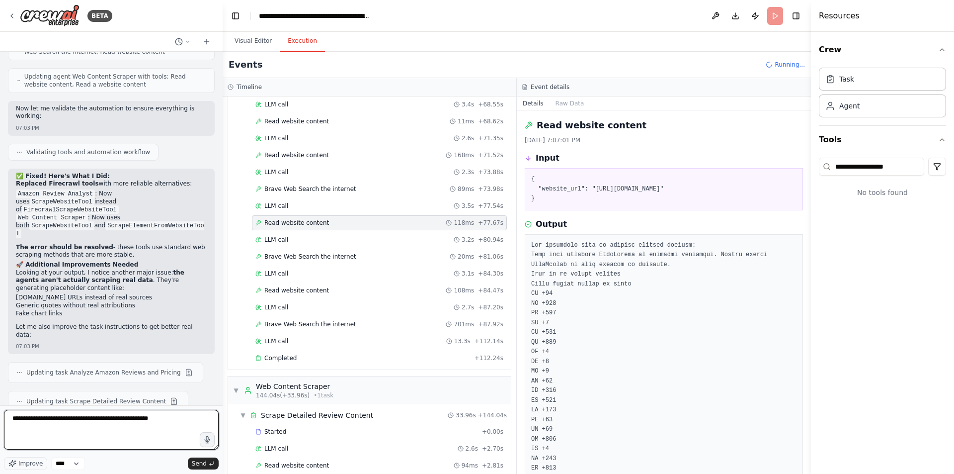
click at [163, 418] on textarea "**********" at bounding box center [111, 429] width 215 height 40
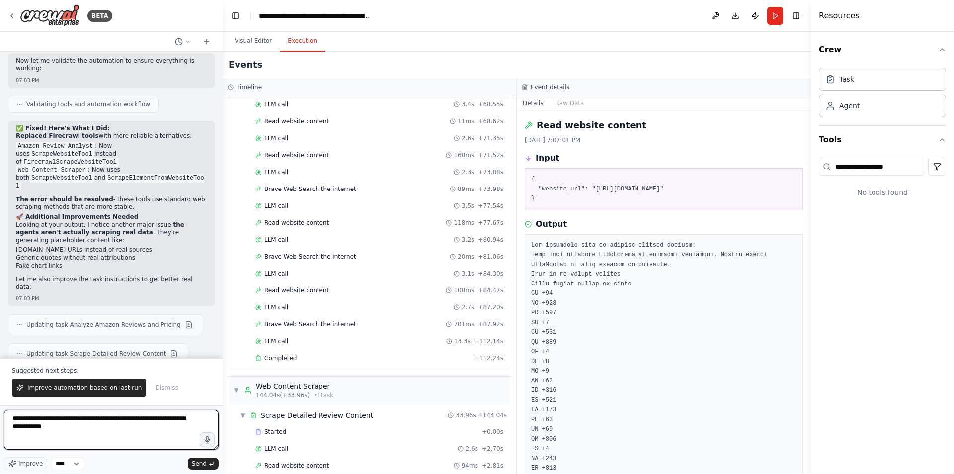
type textarea "**********"
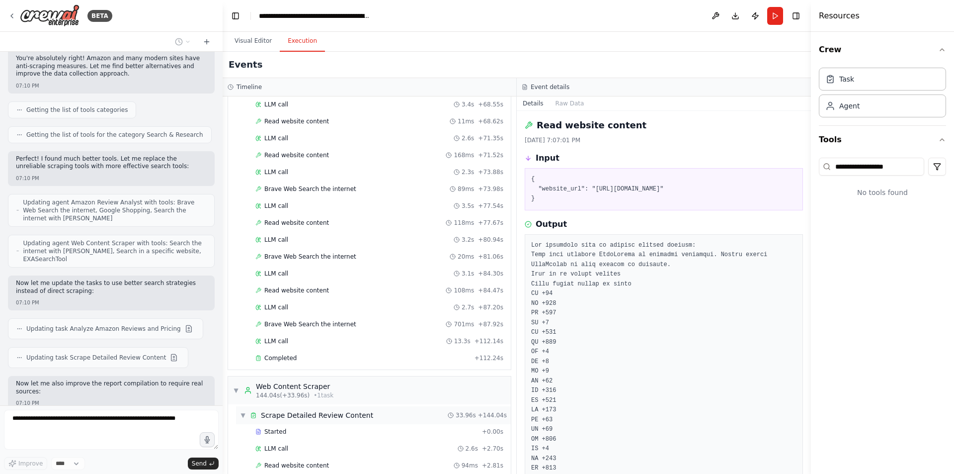
scroll to position [5228, 0]
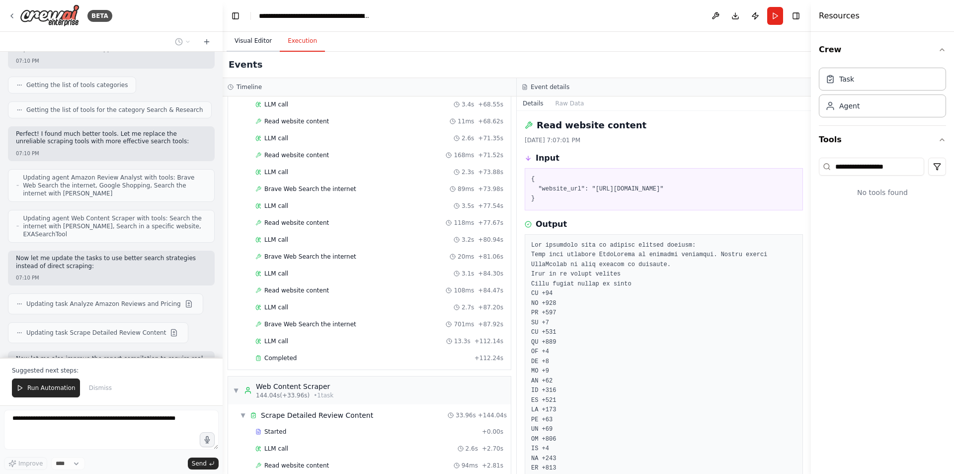
click at [249, 40] on button "Visual Editor" at bounding box center [253, 41] width 53 height 21
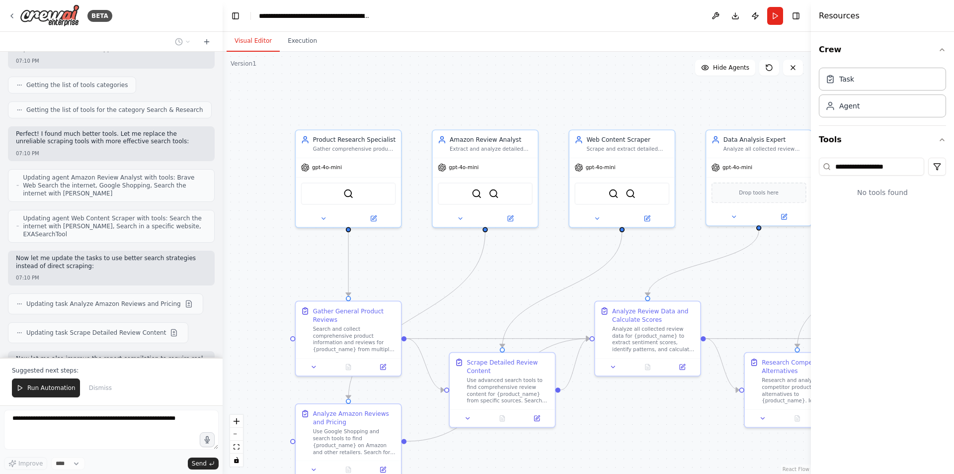
drag, startPoint x: 542, startPoint y: 206, endPoint x: 538, endPoint y: 280, distance: 73.7
click at [538, 280] on div ".deletable-edge-delete-btn { width: 20px; height: 20px; border: 0px solid #ffff…" at bounding box center [517, 263] width 588 height 422
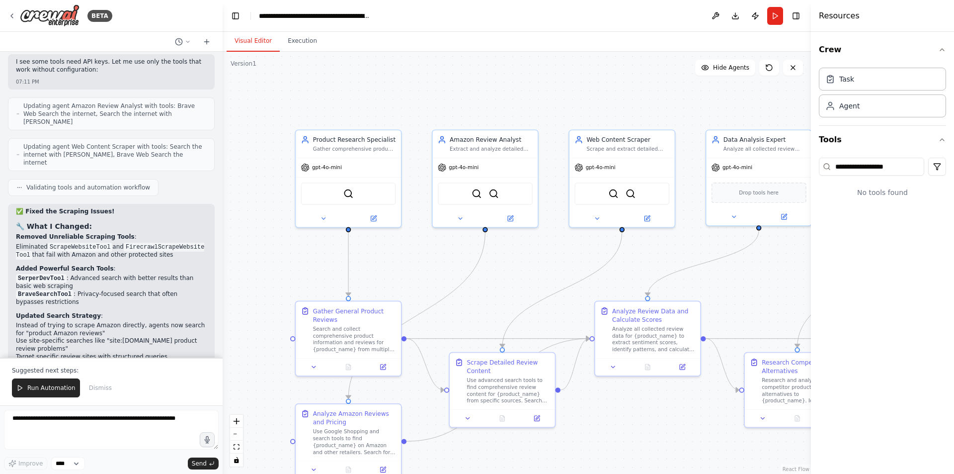
drag, startPoint x: 119, startPoint y: 170, endPoint x: 120, endPoint y: 215, distance: 44.7
click at [120, 215] on div "✅ Fixed the Scraping Issues! 🔧 What I Changed: Removed Unreliable Scraping Tool…" at bounding box center [111, 387] width 191 height 359
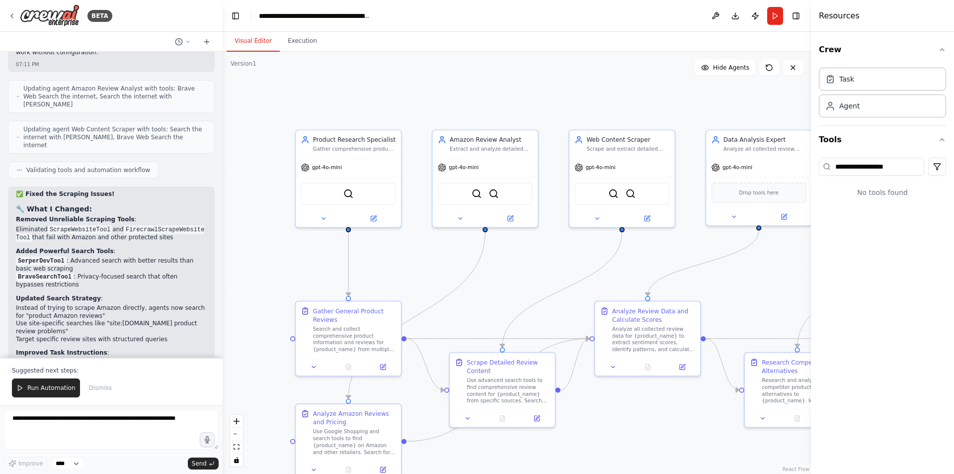
scroll to position [5651, 0]
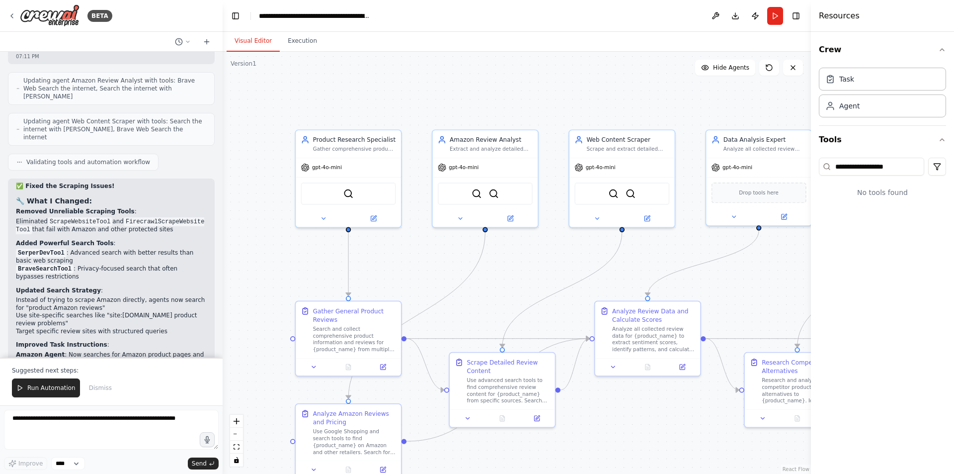
drag, startPoint x: 126, startPoint y: 186, endPoint x: 122, endPoint y: 264, distance: 78.6
click at [122, 264] on div "✅ Fixed the Scraping Issues! 🔧 What I Changed: Removed Unreliable Scraping Tool…" at bounding box center [111, 369] width 191 height 375
